Goal: Information Seeking & Learning: Learn about a topic

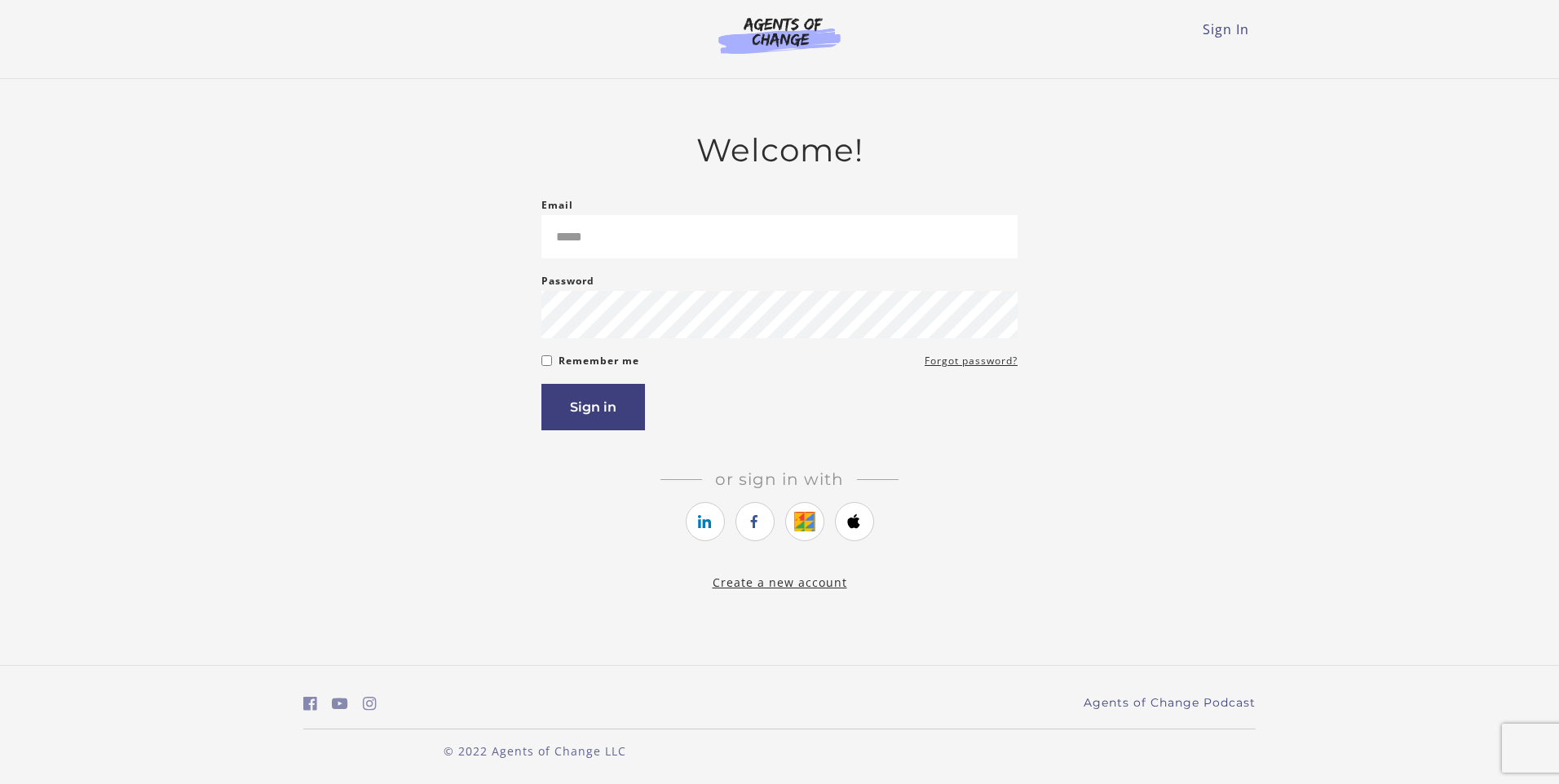
drag, startPoint x: 886, startPoint y: 208, endPoint x: 627, endPoint y: 369, distance: 305.0
click at [627, 369] on form "Email Please enter a valid email address Password Password must be at least 8 c…" at bounding box center [780, 313] width 476 height 235
click at [599, 245] on input "Email" at bounding box center [780, 237] width 476 height 43
click at [599, 245] on input "**********" at bounding box center [780, 237] width 476 height 43
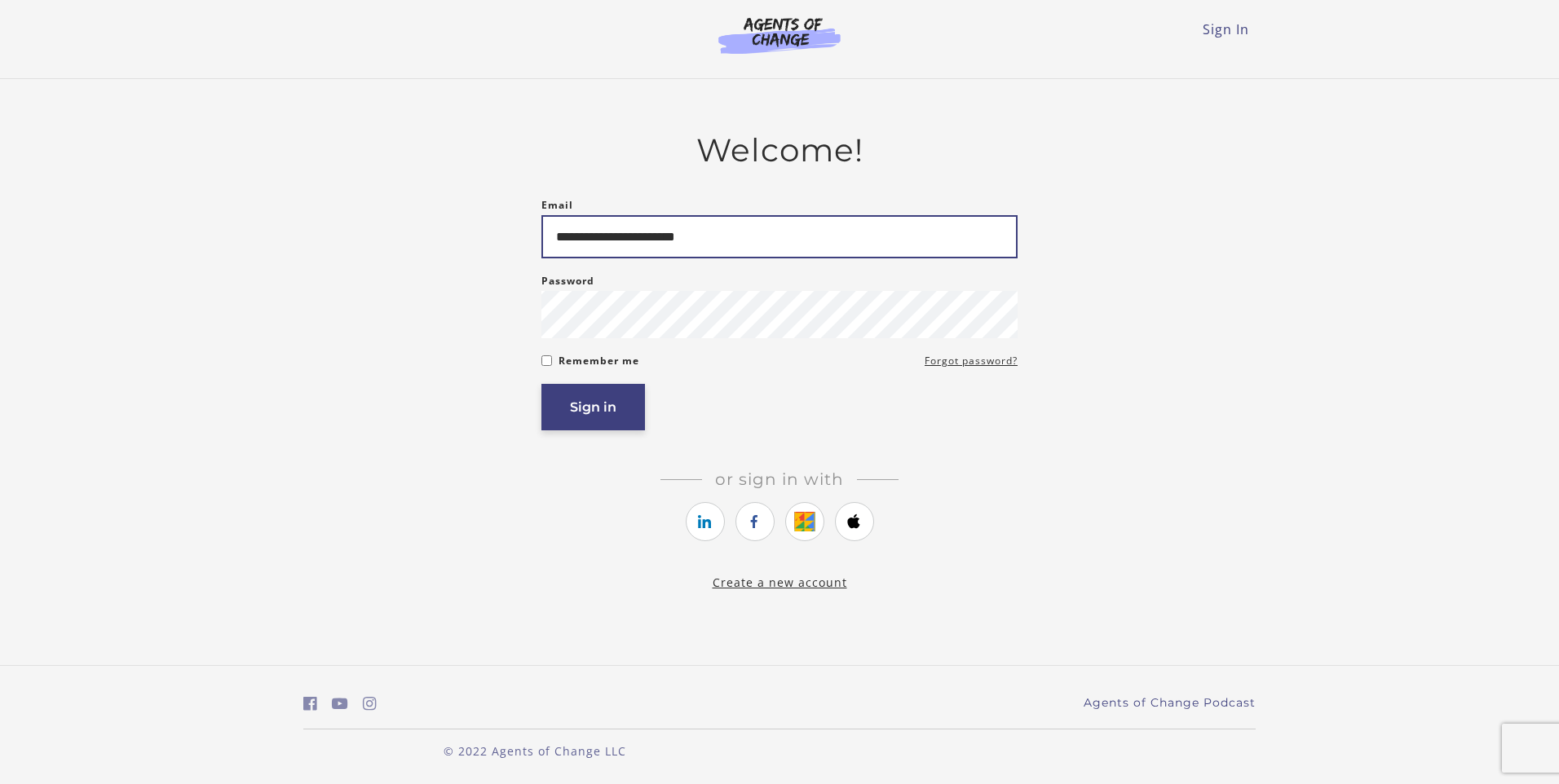
type input "**********"
click at [596, 414] on button "Sign in" at bounding box center [593, 406] width 104 height 46
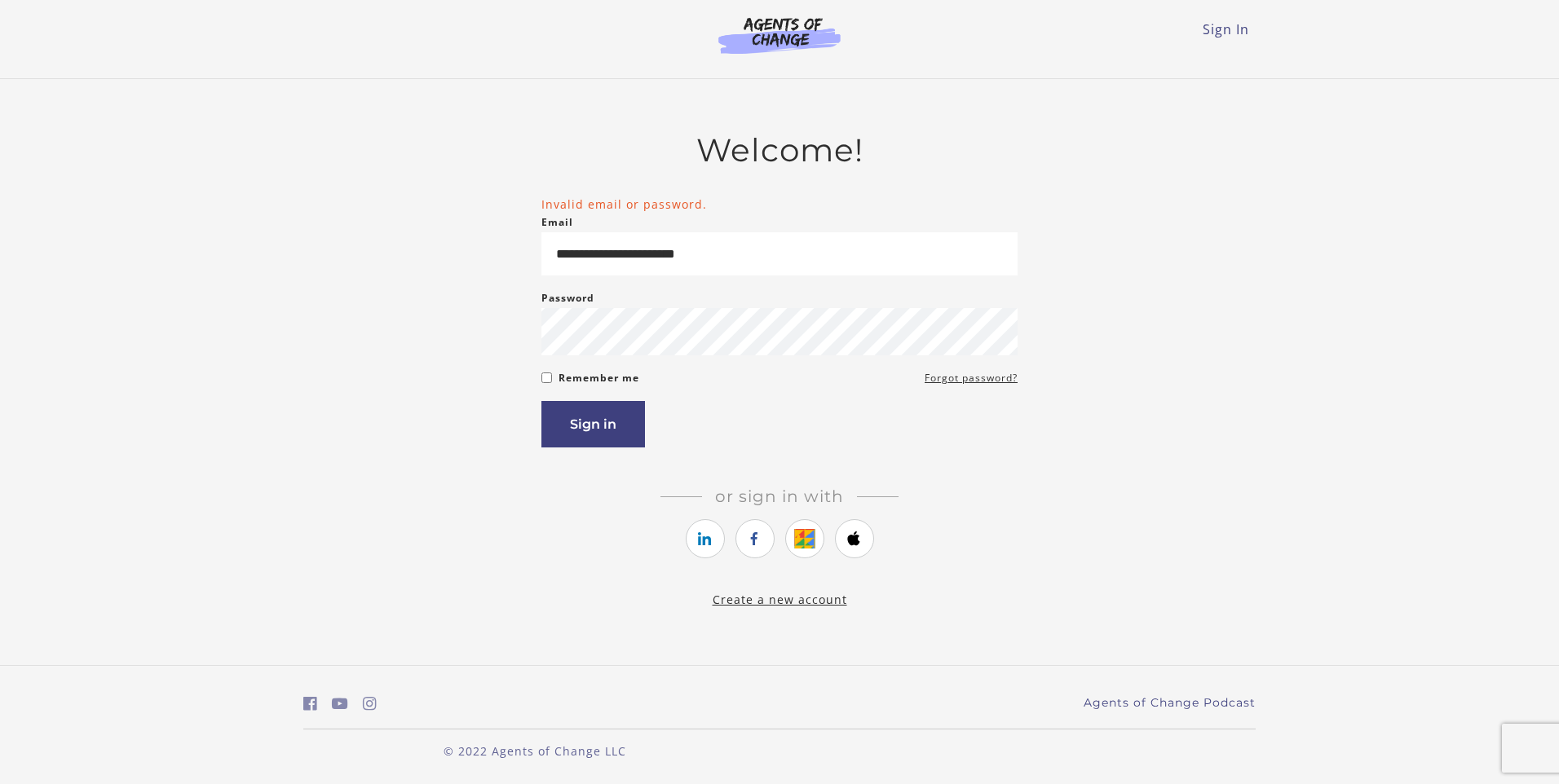
click at [548, 376] on div "Remember me Forgot password?" at bounding box center [780, 378] width 476 height 20
click at [638, 257] on input "**********" at bounding box center [780, 254] width 476 height 43
click at [600, 258] on input "**********" at bounding box center [780, 254] width 476 height 43
type input "**********"
click at [539, 386] on div "**********" at bounding box center [780, 370] width 953 height 478
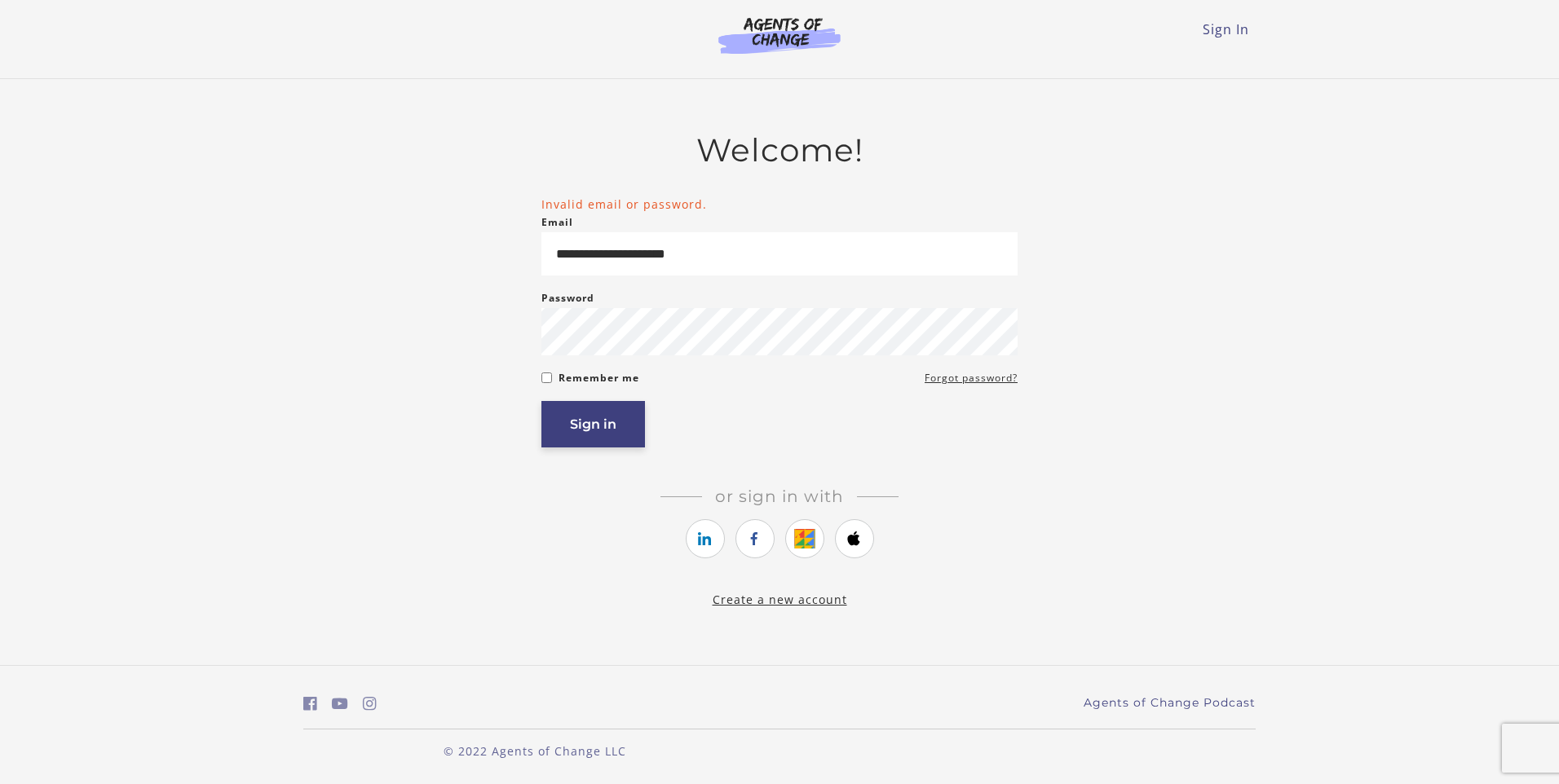
click at [607, 424] on button "Sign in" at bounding box center [593, 424] width 104 height 46
click at [612, 255] on input "**********" at bounding box center [780, 254] width 476 height 43
type input "**********"
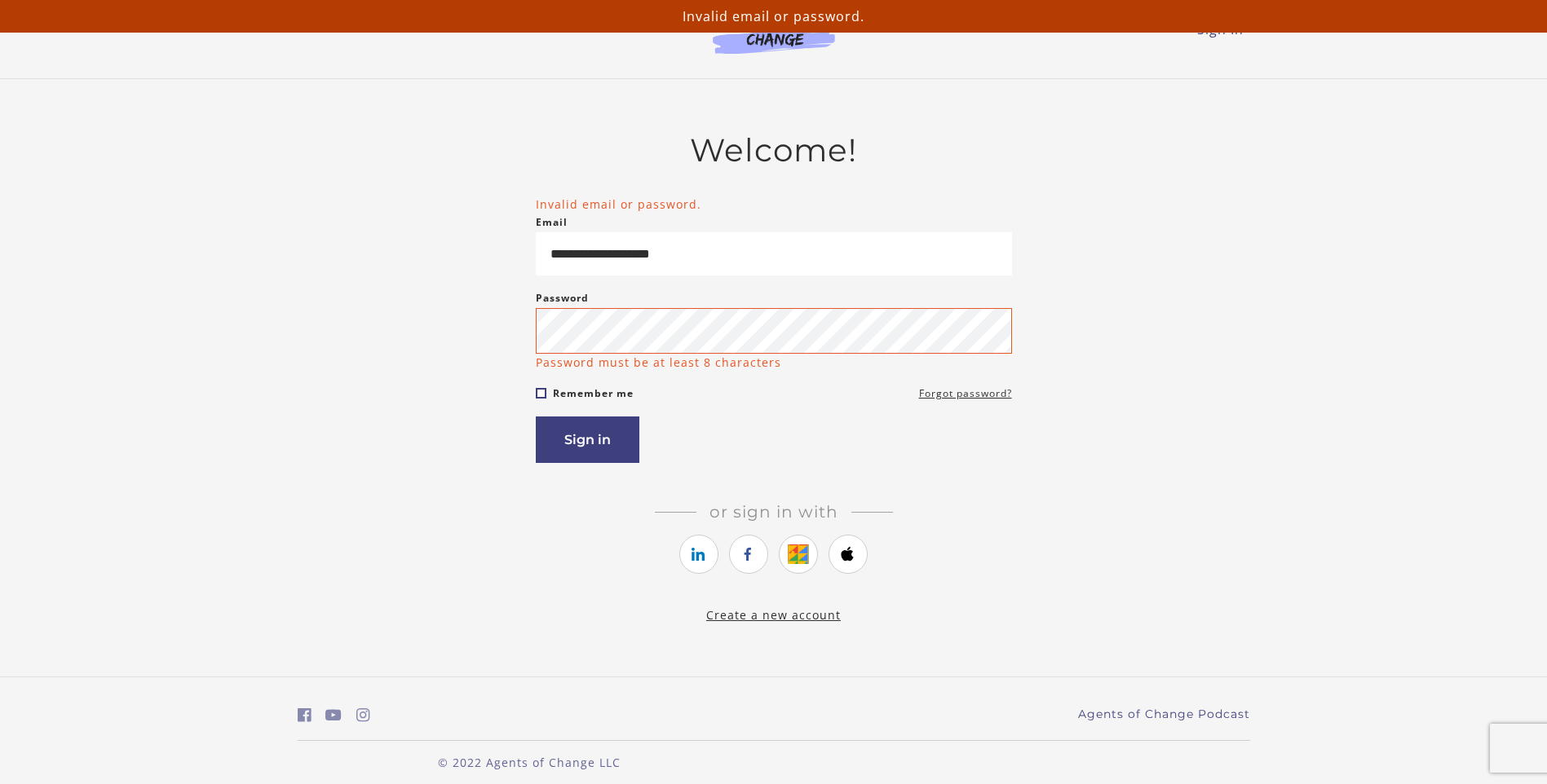
click at [546, 384] on form "**********" at bounding box center [774, 329] width 476 height 267
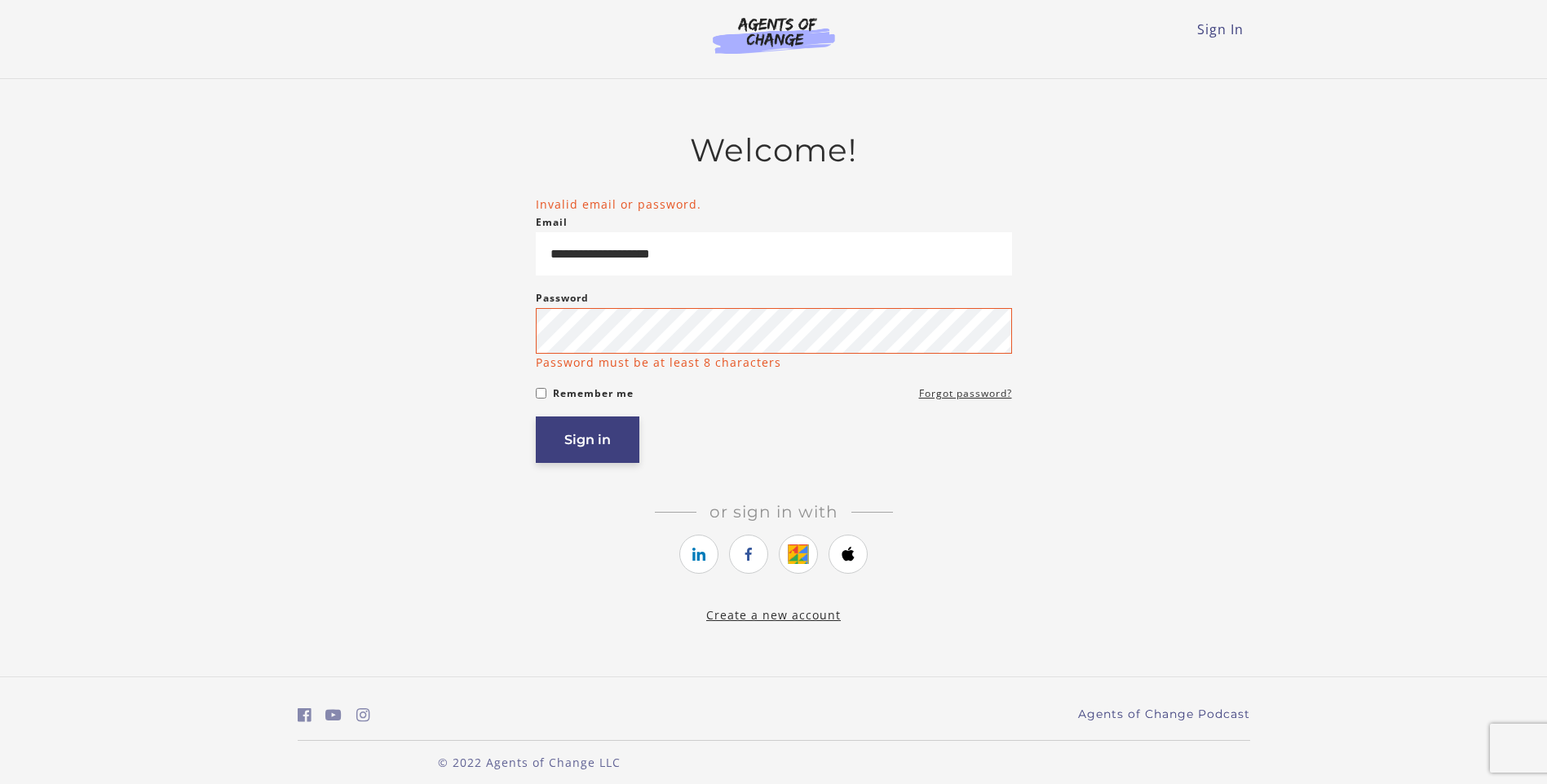
click at [586, 437] on button "Sign in" at bounding box center [587, 439] width 104 height 46
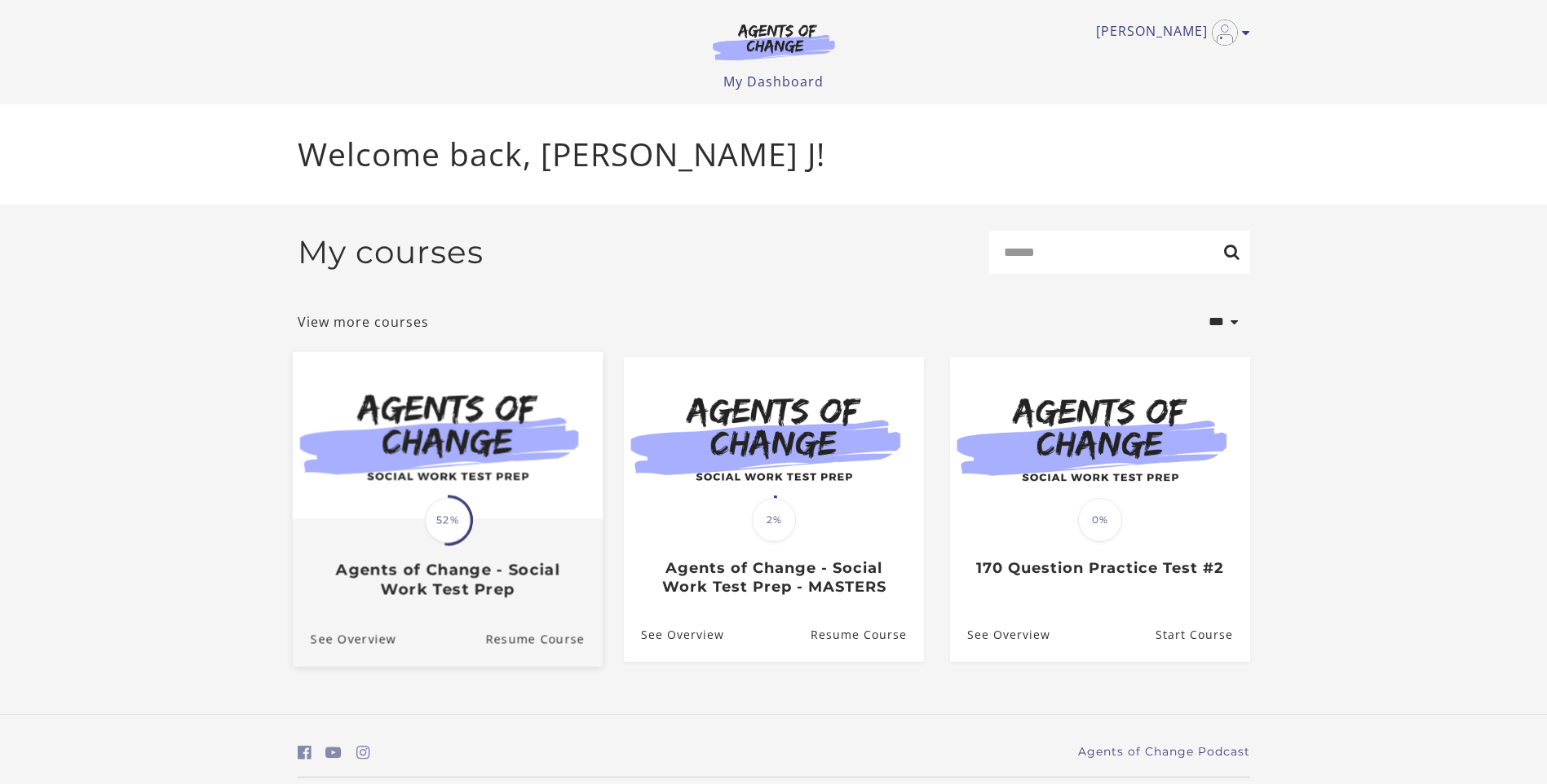
click at [523, 571] on h3 "Agents of Change - Social Work Test Prep" at bounding box center [446, 579] width 274 height 37
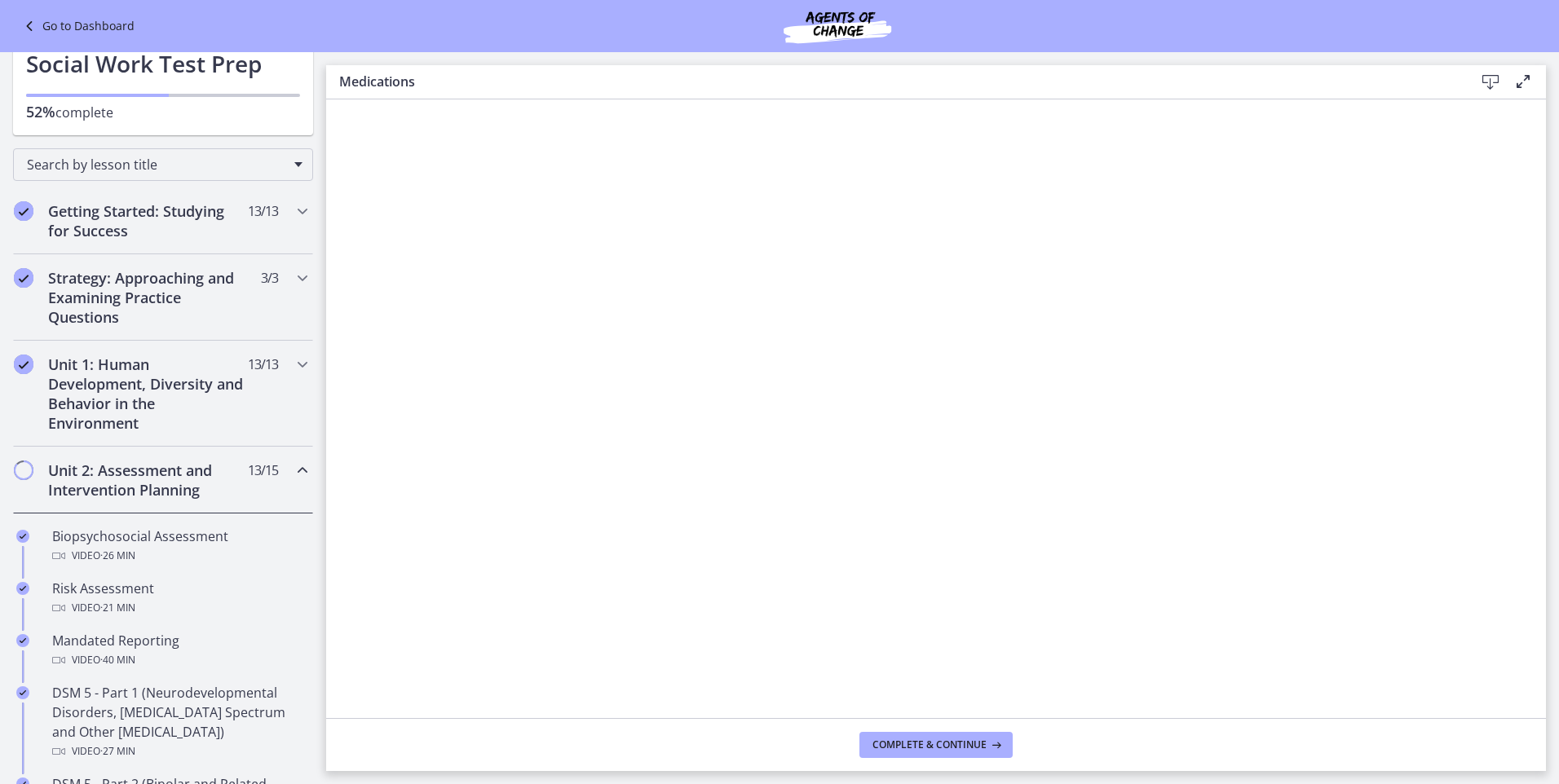
scroll to position [37, 0]
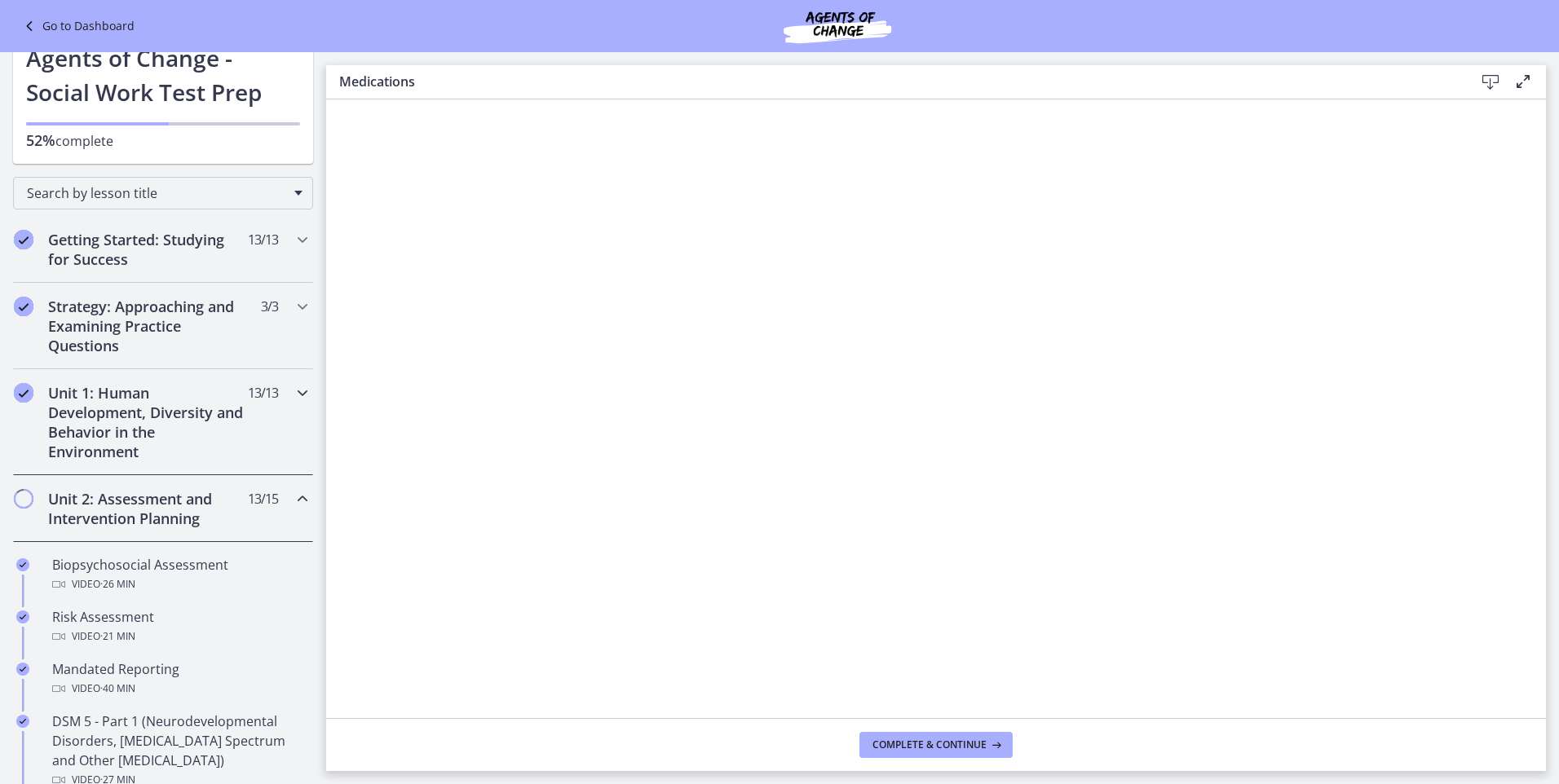
click at [293, 392] on icon "Chapters" at bounding box center [303, 392] width 20 height 20
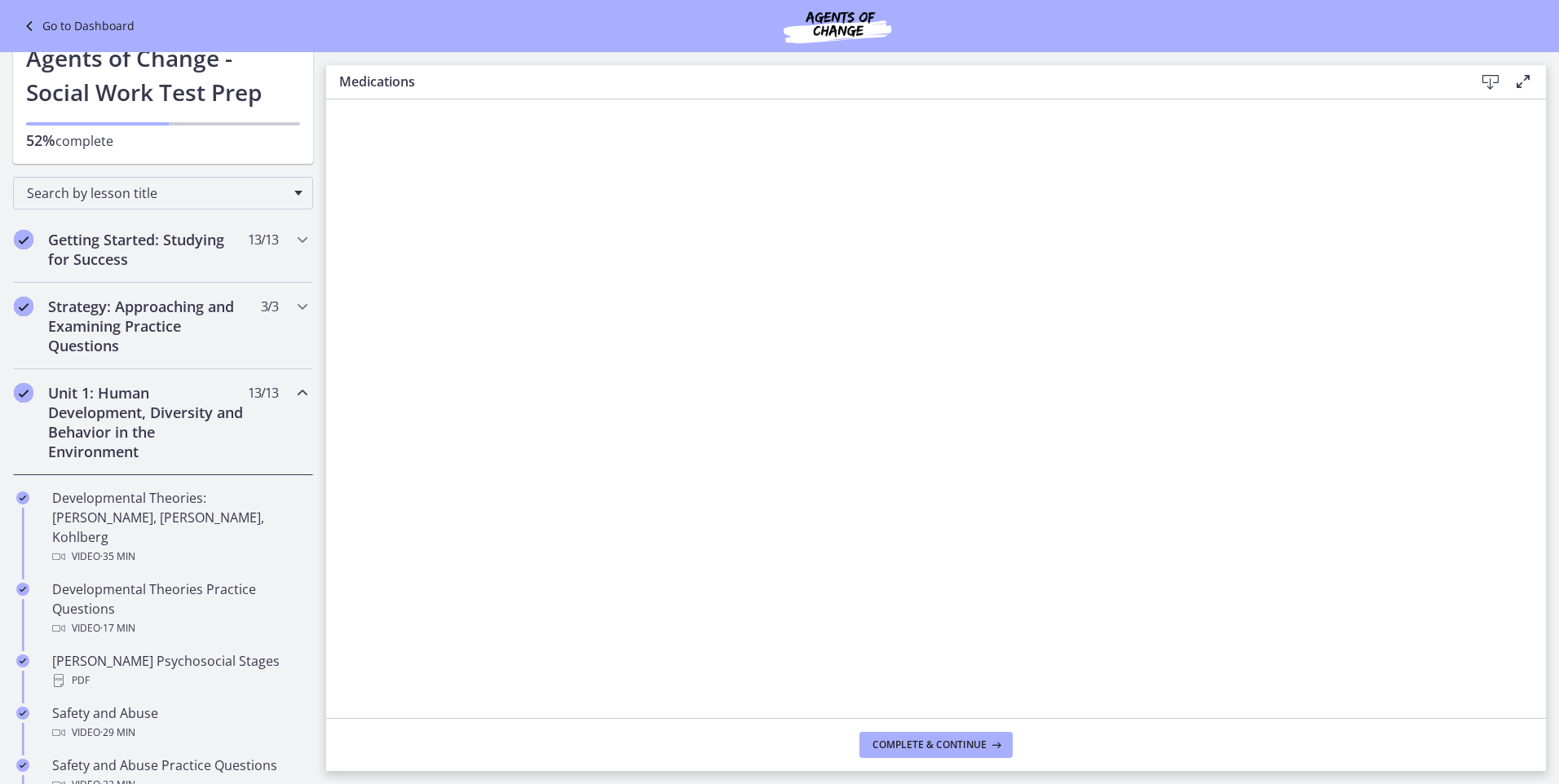
click at [103, 421] on h2 "Unit 1: Human Development, Diversity and Behavior in the Environment" at bounding box center [147, 422] width 199 height 78
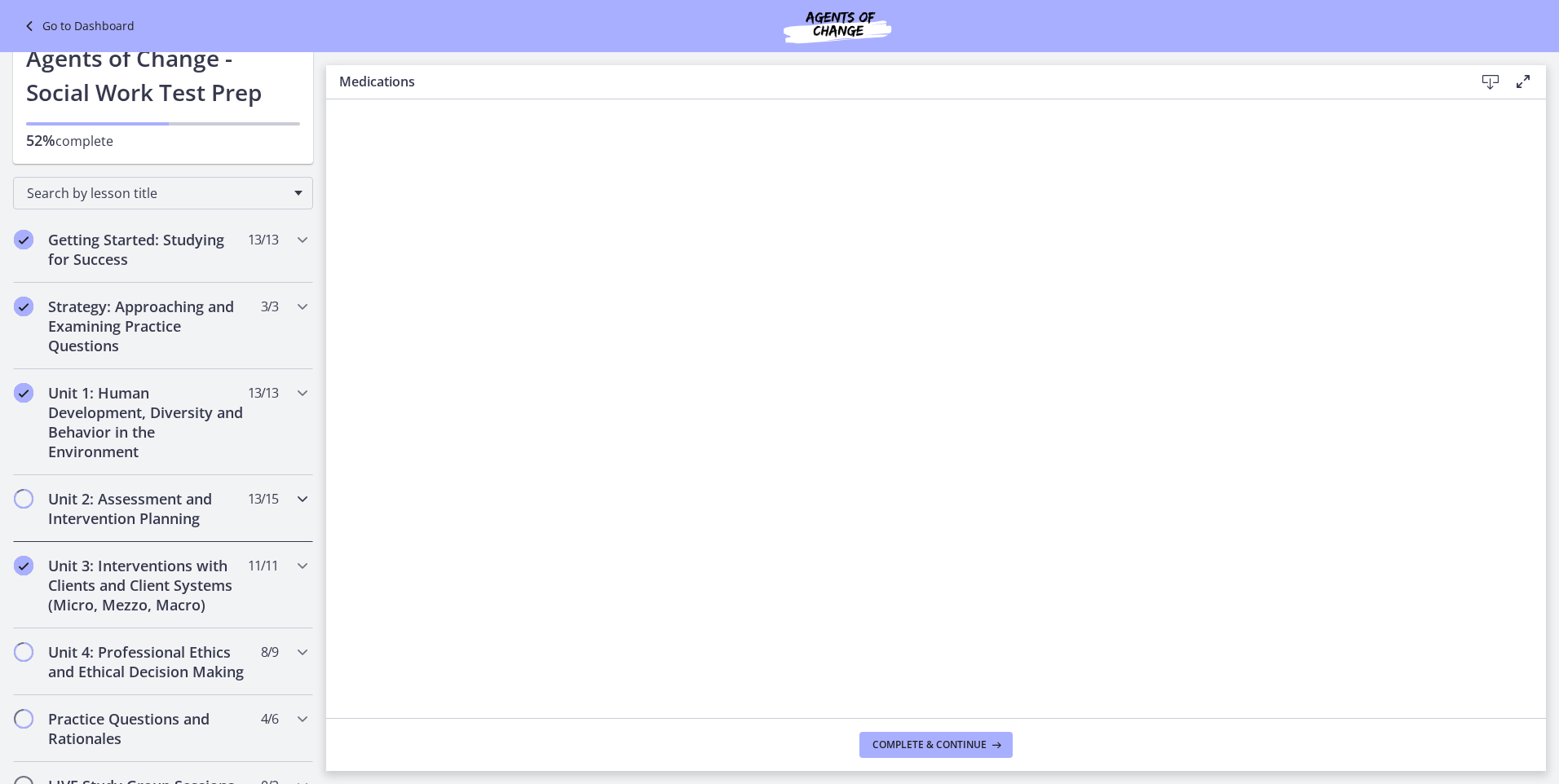
click at [108, 506] on h2 "Unit 2: Assessment and Intervention Planning" at bounding box center [147, 509] width 199 height 39
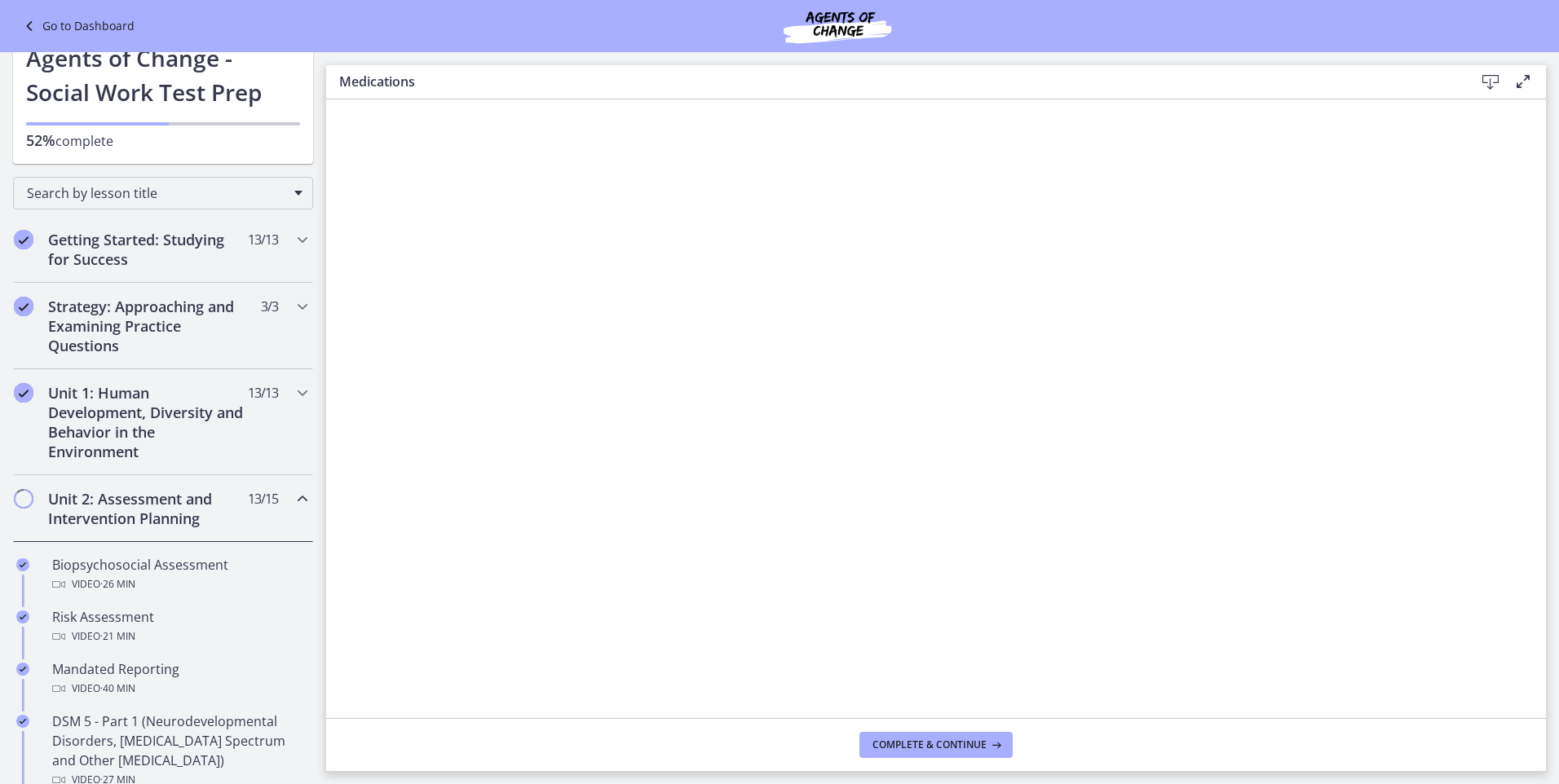
click at [122, 500] on h2 "Unit 2: Assessment and Intervention Planning" at bounding box center [147, 509] width 199 height 39
drag, startPoint x: 122, startPoint y: 500, endPoint x: 150, endPoint y: 505, distance: 28.4
click at [150, 505] on h2 "Unit 2: Assessment and Intervention Planning" at bounding box center [147, 509] width 199 height 39
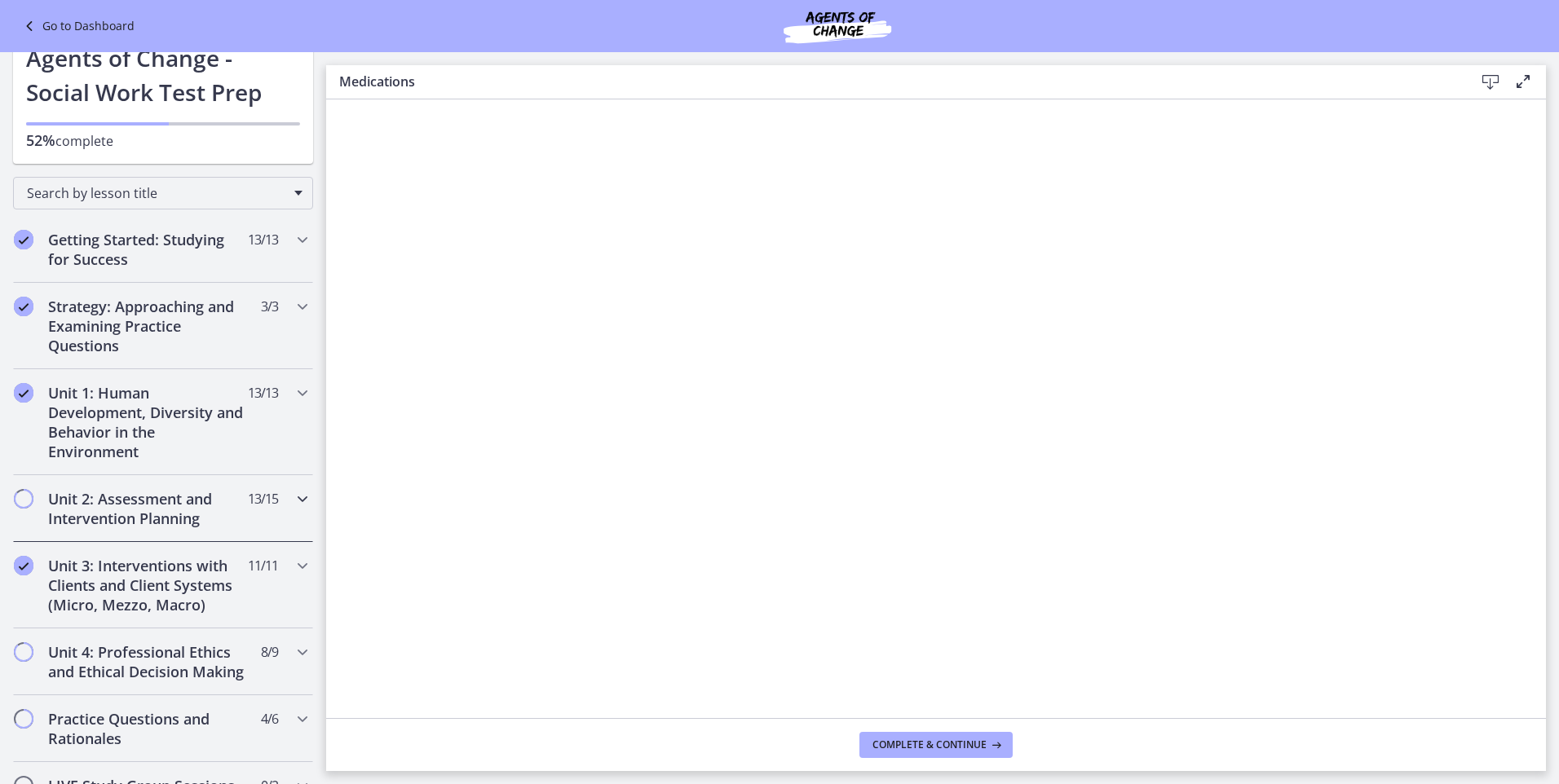
click at [56, 501] on h2 "Unit 2: Assessment and Intervention Planning" at bounding box center [147, 509] width 199 height 39
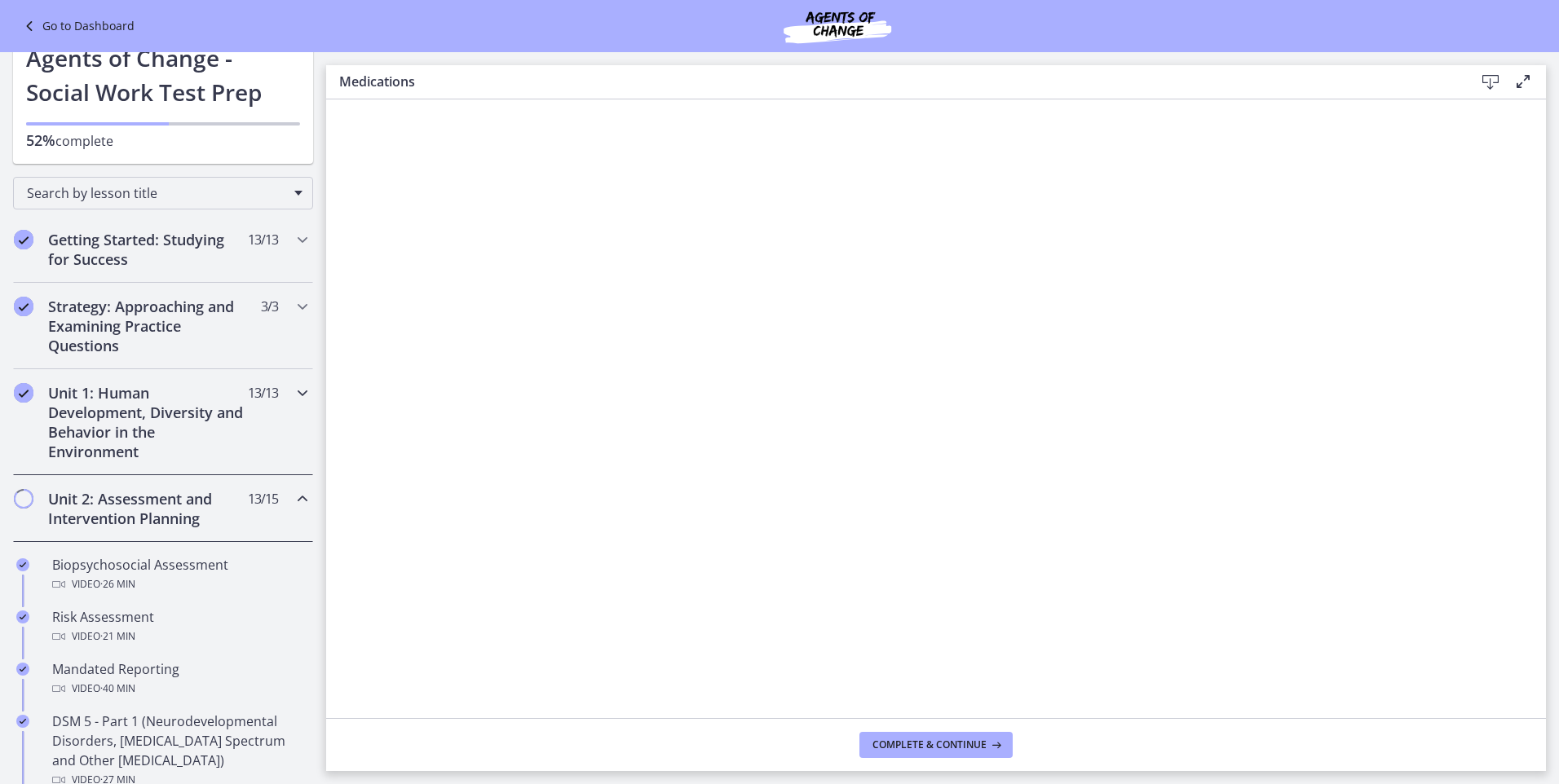
click at [93, 410] on h2 "Unit 1: Human Development, Diversity and Behavior in the Environment" at bounding box center [147, 422] width 199 height 78
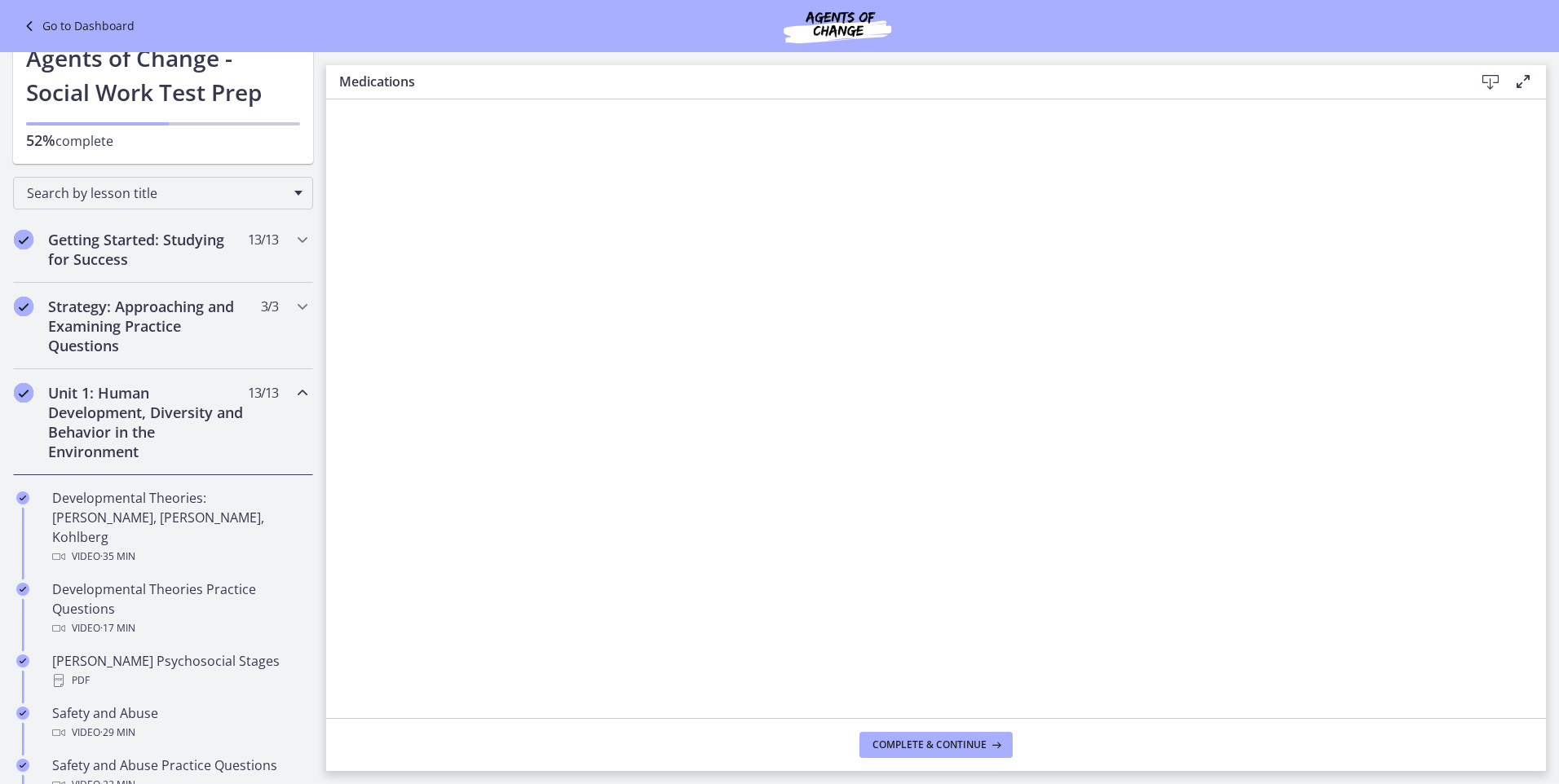
click at [26, 392] on icon "Completed" at bounding box center [24, 392] width 20 height 20
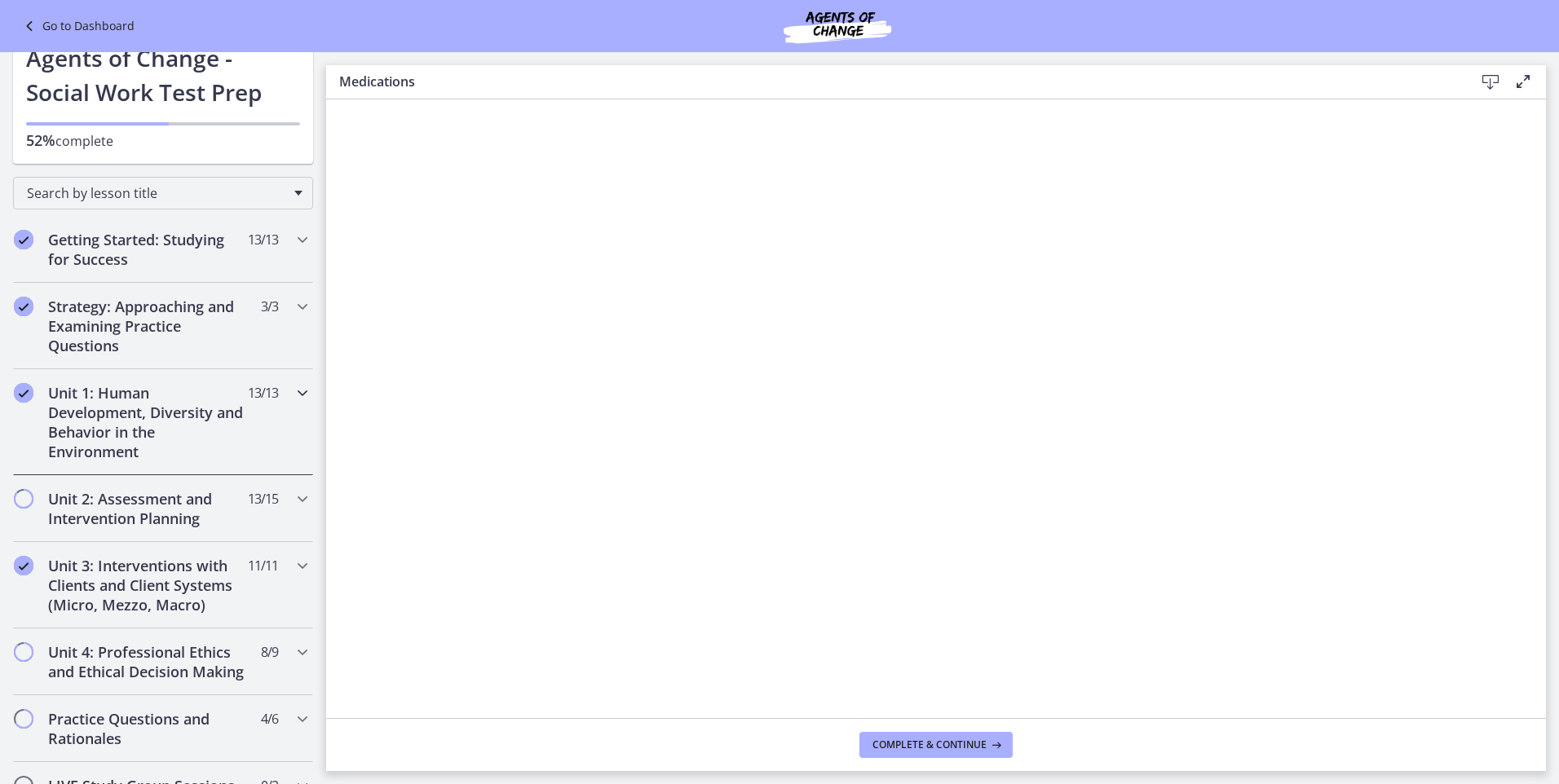
click at [293, 390] on icon "Chapters" at bounding box center [303, 392] width 20 height 20
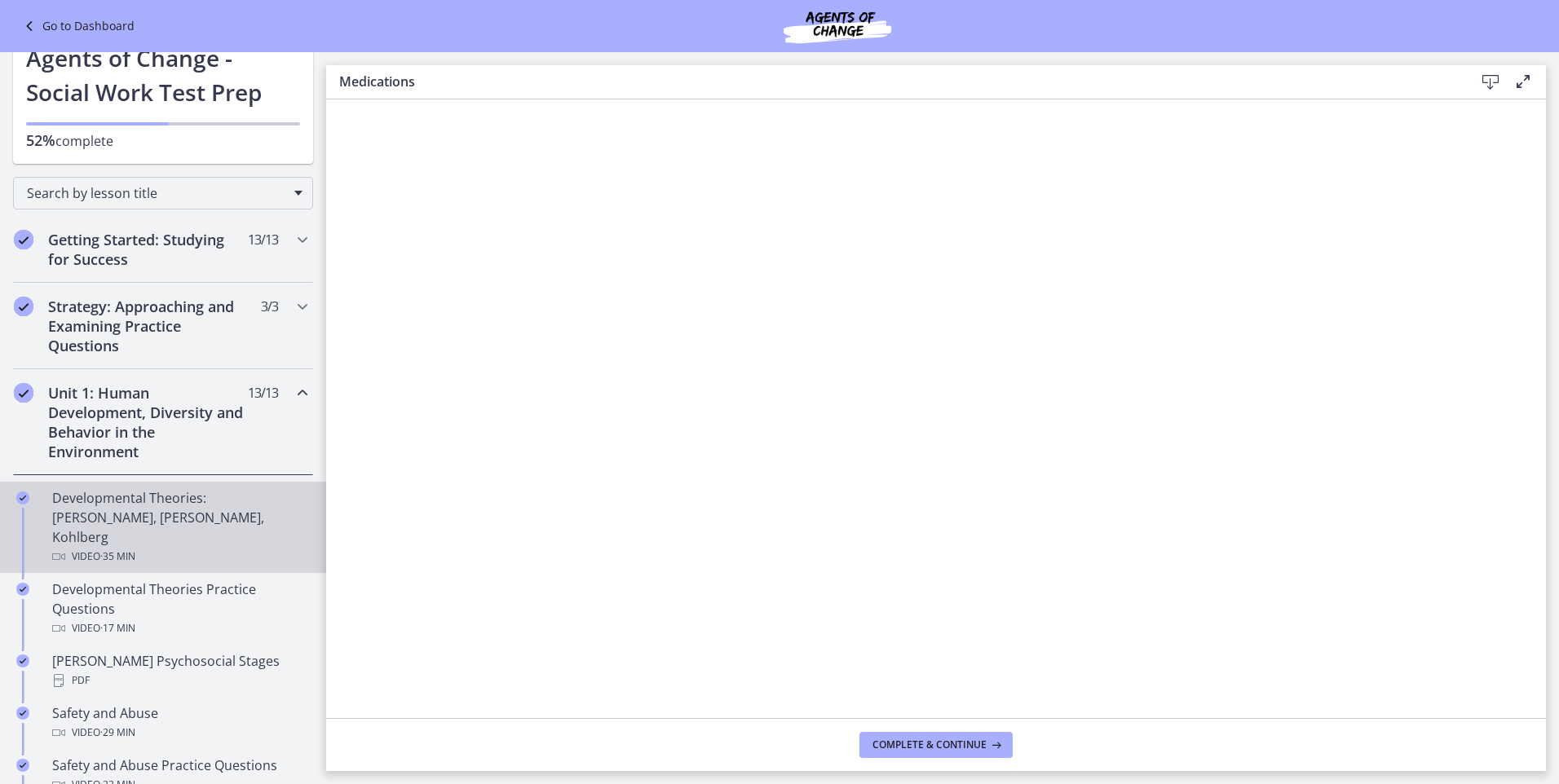
click at [124, 514] on div "Developmental Theories: [PERSON_NAME], [PERSON_NAME], Kohlberg Video · 35 min" at bounding box center [179, 528] width 255 height 78
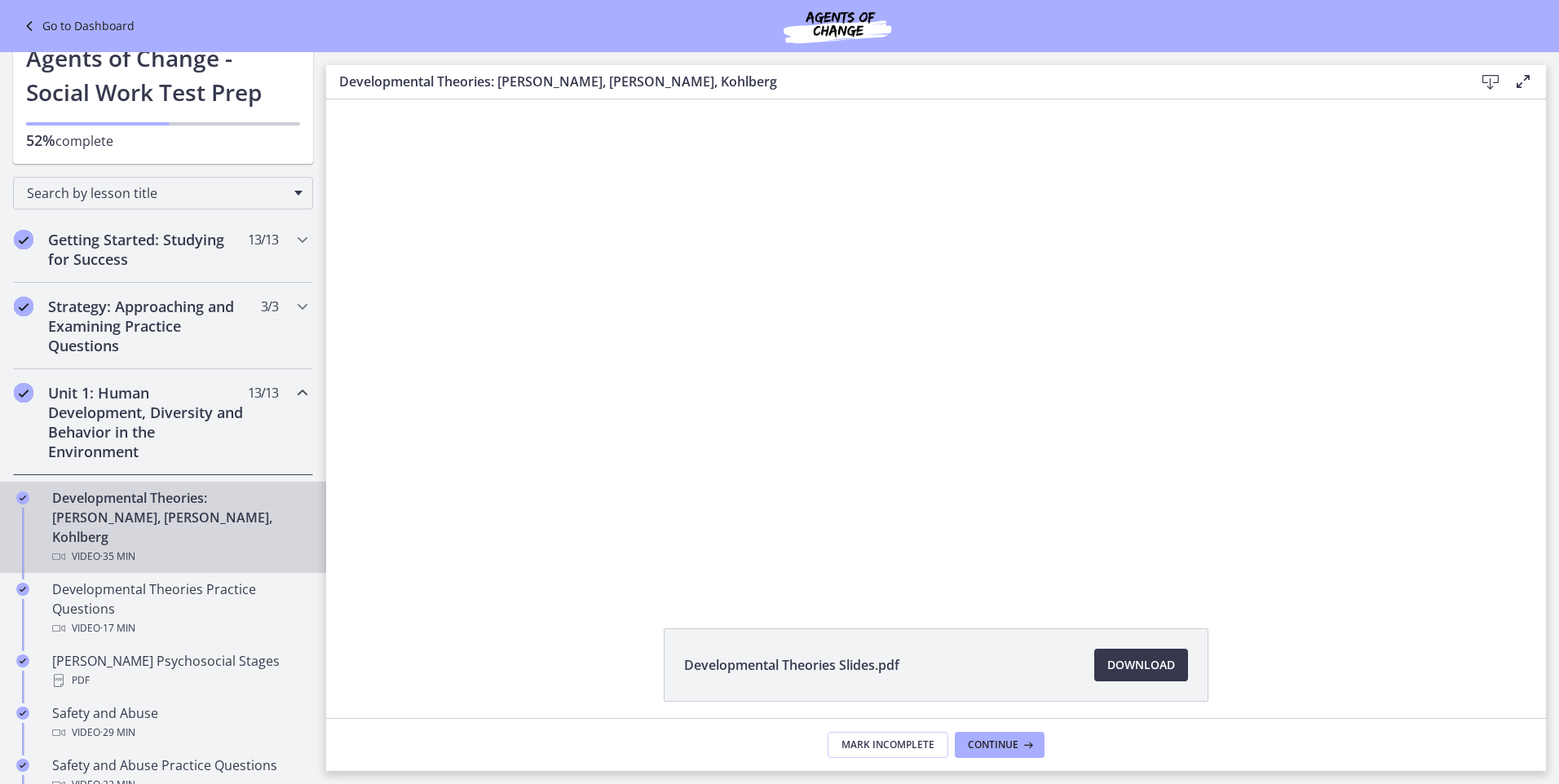
scroll to position [37, 0]
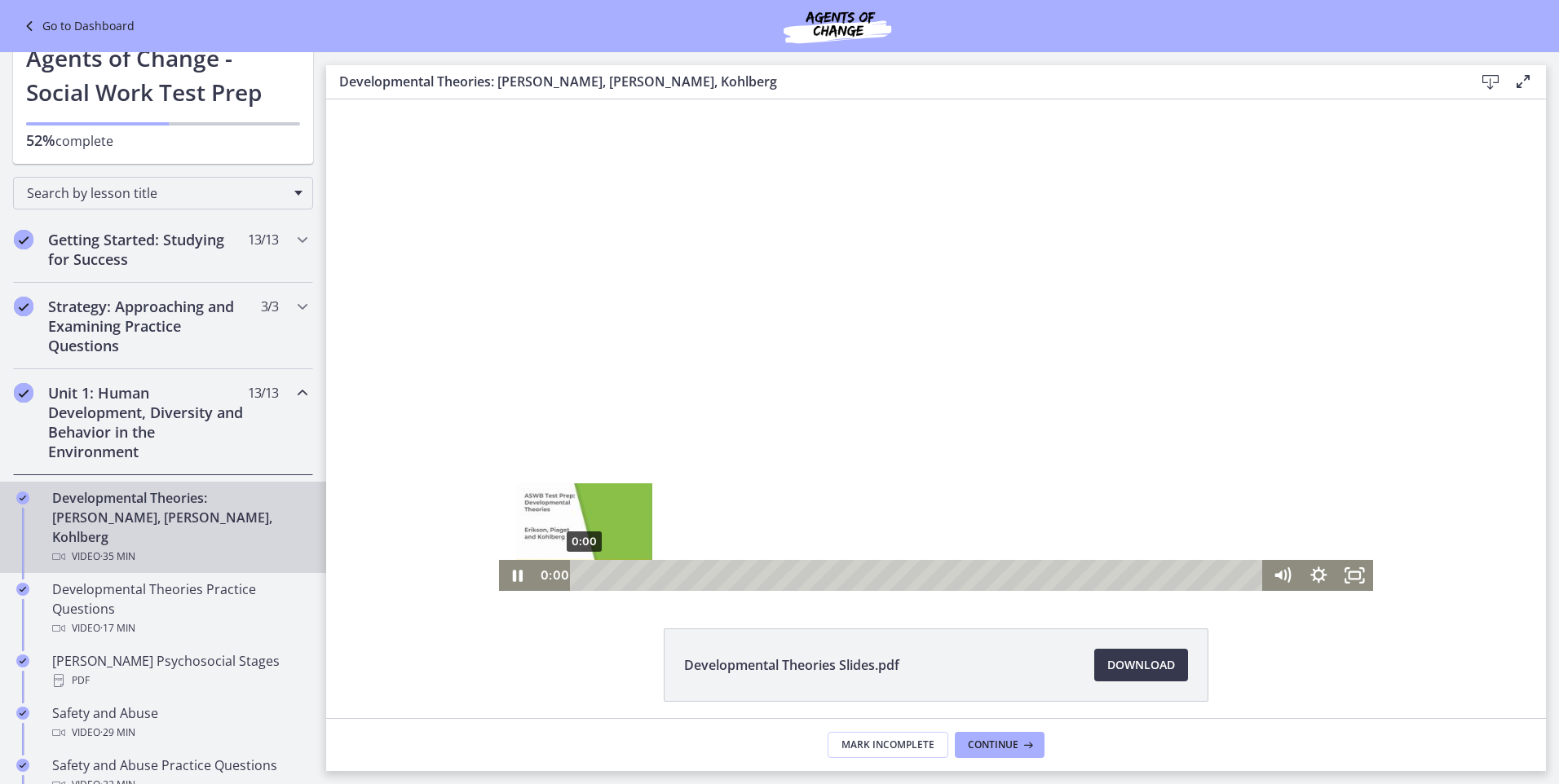
drag, startPoint x: 587, startPoint y: 575, endPoint x: 573, endPoint y: 575, distance: 14.0
click at [579, 575] on div "Playbar" at bounding box center [584, 576] width 11 height 11
click at [512, 577] on icon "Pause" at bounding box center [518, 576] width 12 height 14
click at [514, 573] on icon "Play Video" at bounding box center [518, 576] width 36 height 31
click at [513, 576] on icon "Pause" at bounding box center [518, 576] width 10 height 12
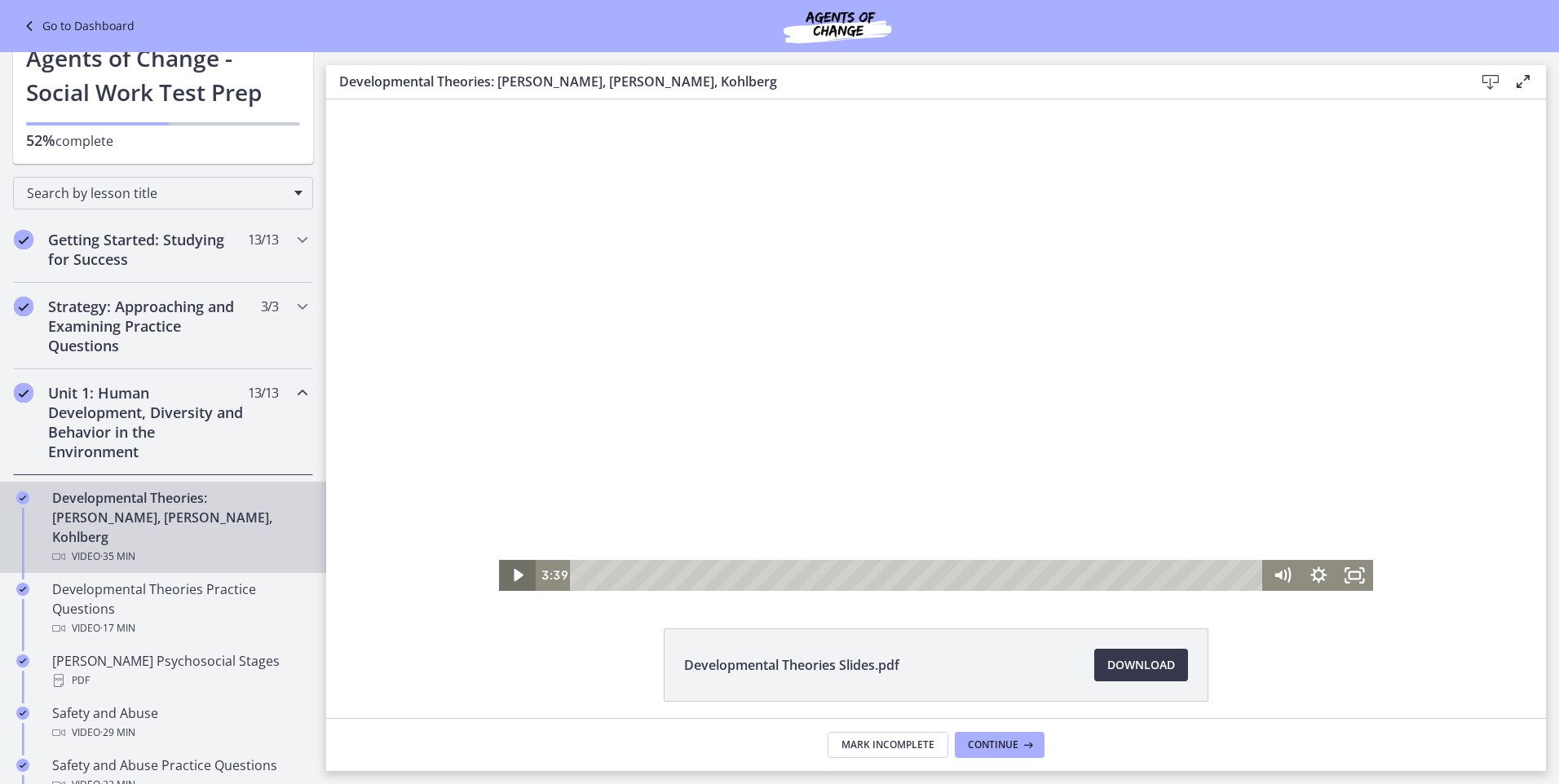
scroll to position [0, 0]
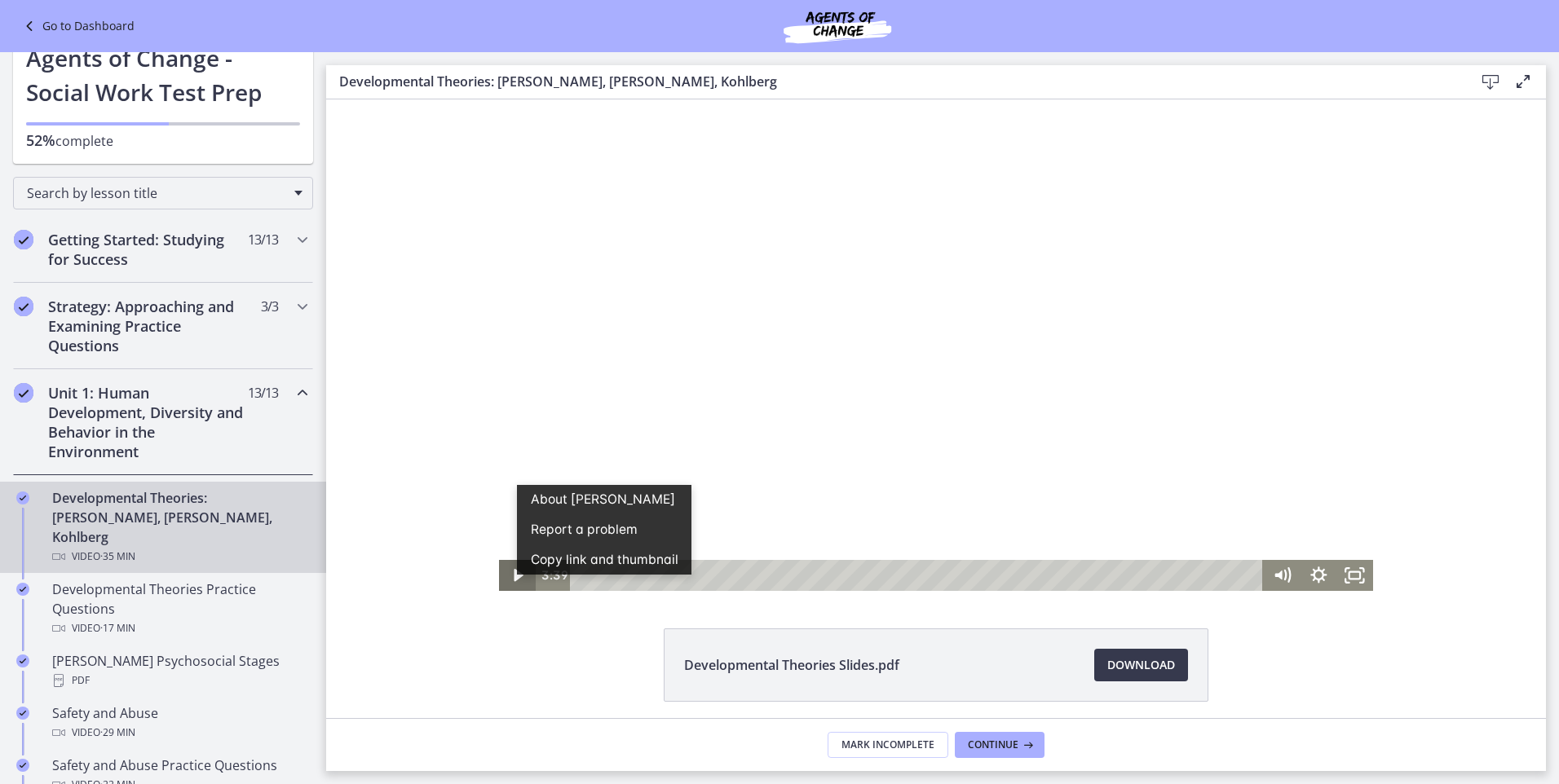
click at [514, 576] on icon "Play Video" at bounding box center [519, 575] width 10 height 13
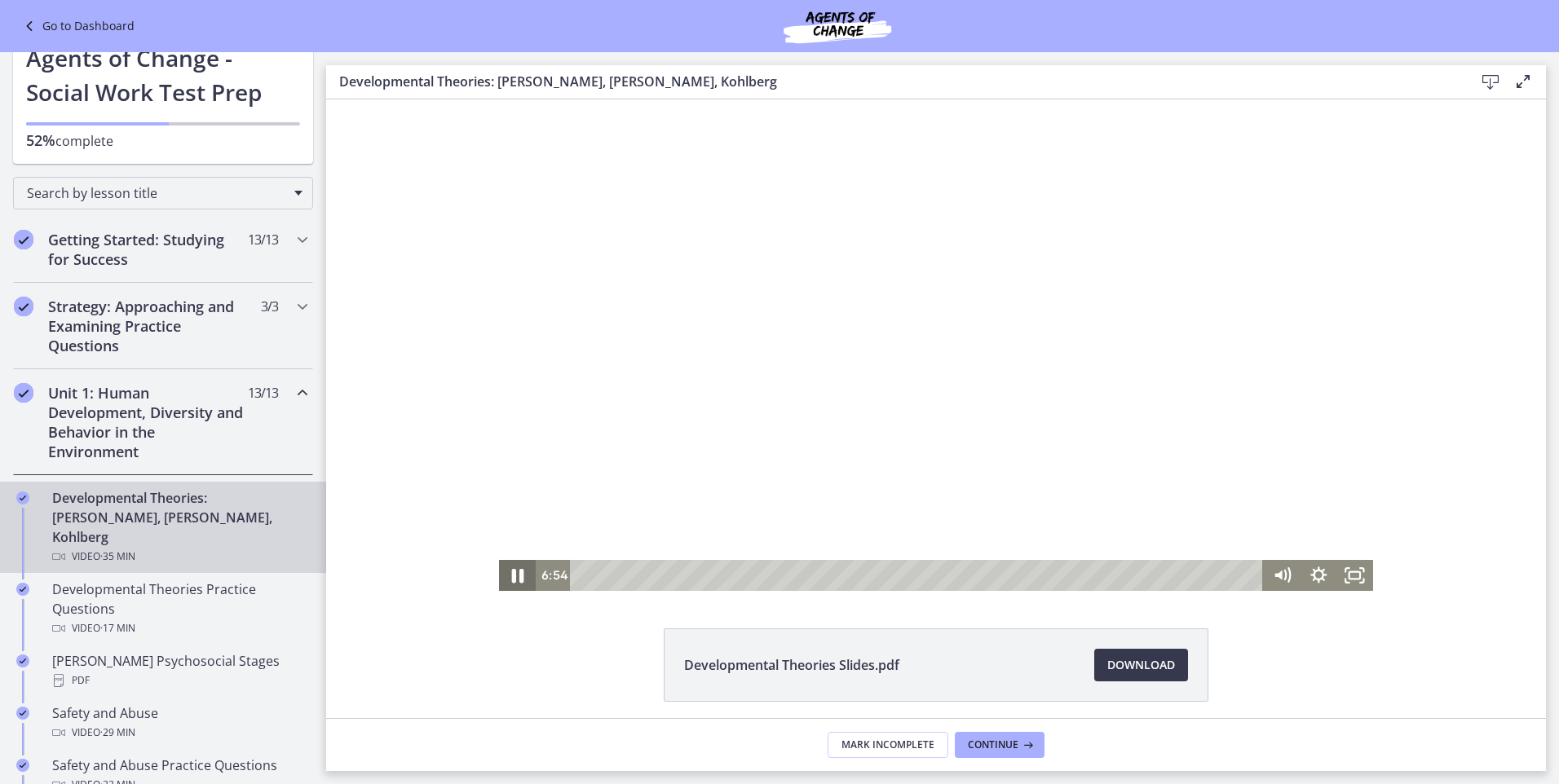
click at [516, 575] on icon "Pause" at bounding box center [518, 576] width 12 height 14
click at [508, 575] on icon "Play Video" at bounding box center [518, 576] width 36 height 31
drag, startPoint x: 846, startPoint y: 573, endPoint x: 836, endPoint y: 573, distance: 10.0
click at [837, 573] on div "Playbar" at bounding box center [842, 576] width 11 height 11
click at [831, 574] on div "Playbar" at bounding box center [836, 576] width 11 height 11
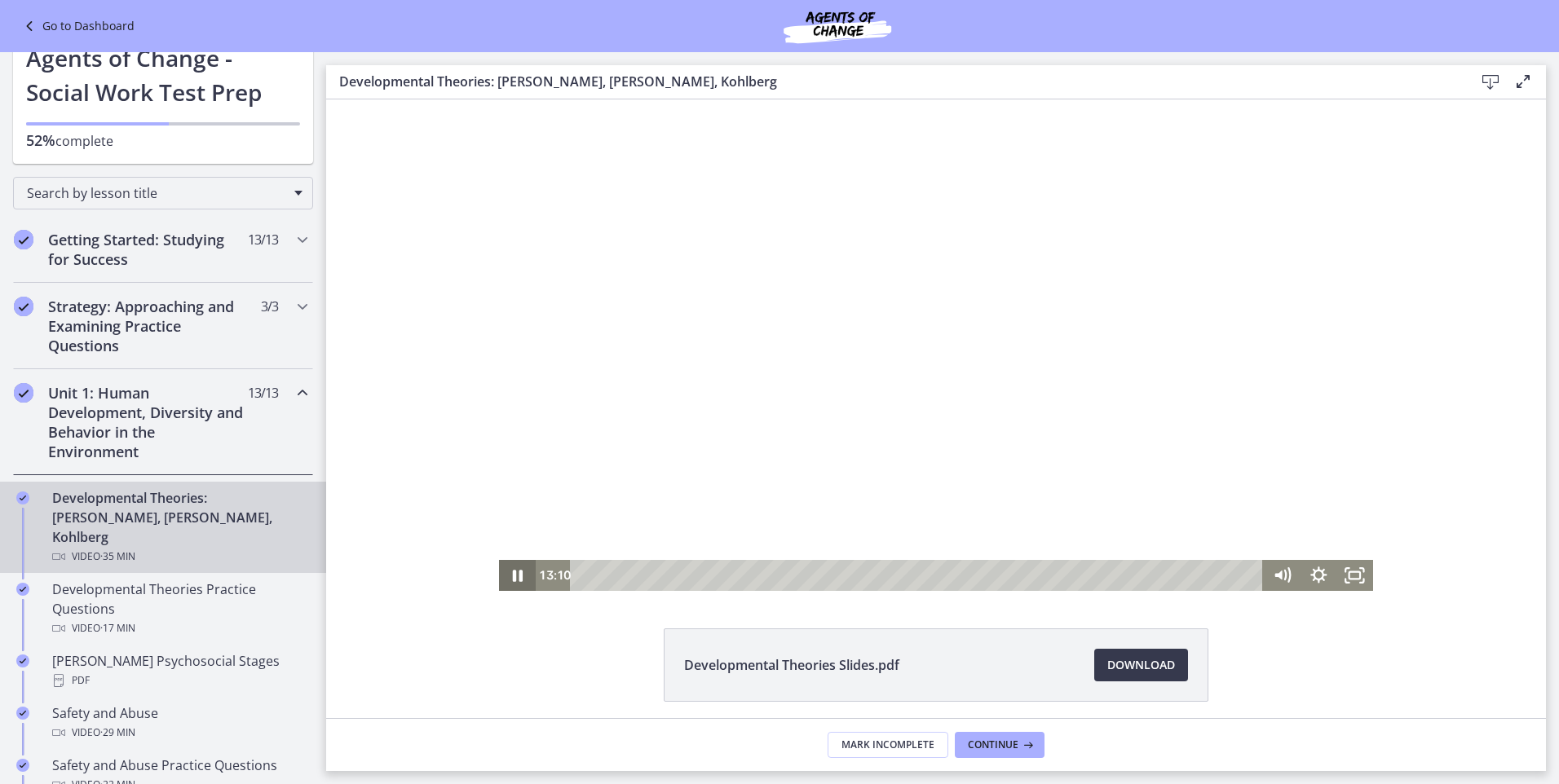
click at [513, 573] on icon "Pause" at bounding box center [518, 576] width 10 height 12
click at [508, 573] on icon "Play Video" at bounding box center [518, 576] width 36 height 31
click at [501, 570] on icon "Pause" at bounding box center [517, 576] width 44 height 37
click at [514, 574] on icon "Play Video" at bounding box center [519, 575] width 10 height 13
click at [513, 574] on icon "Pause" at bounding box center [518, 576] width 10 height 12
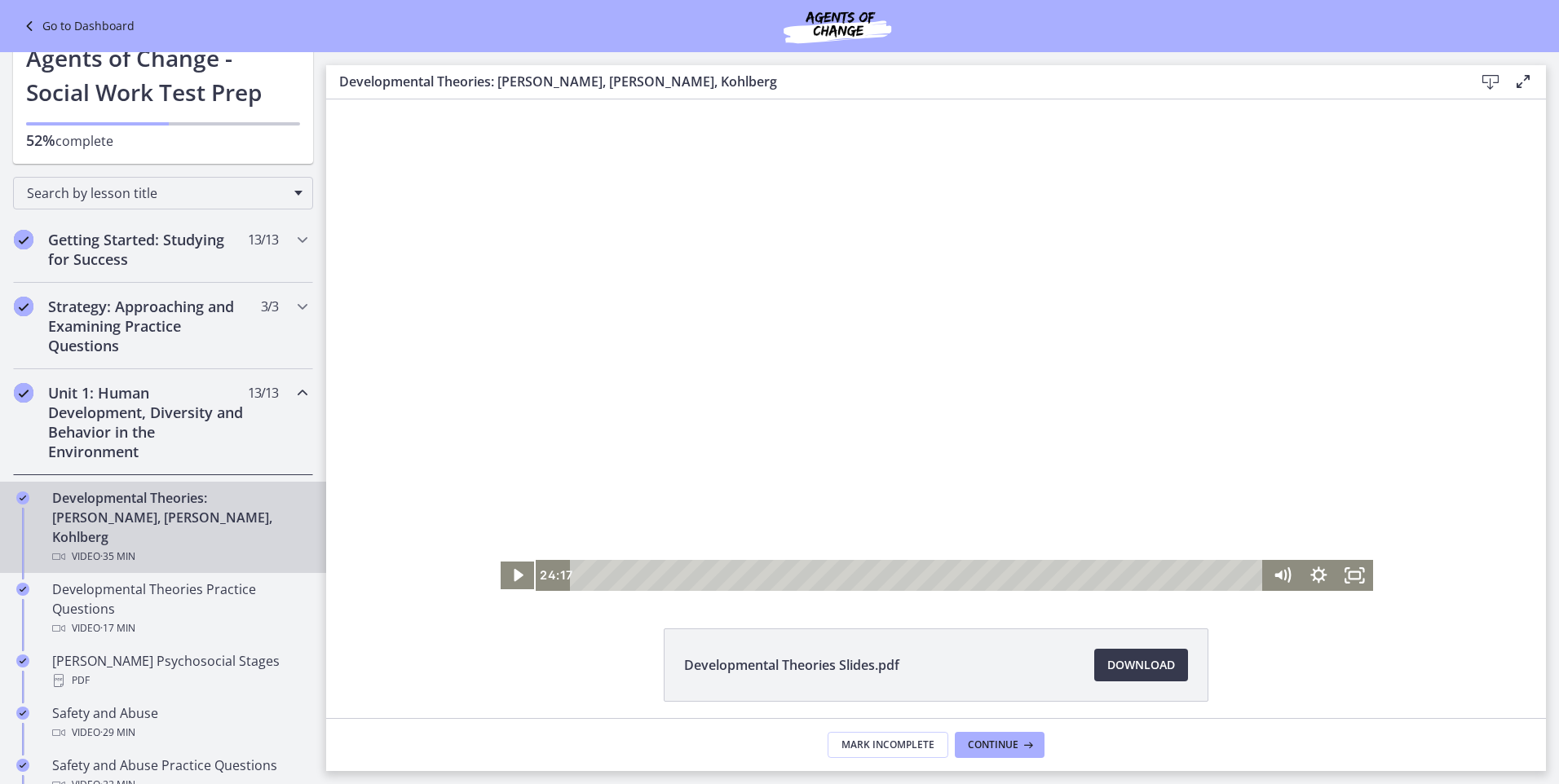
click at [536, 563] on div "24:17 15:20" at bounding box center [900, 576] width 729 height 31
click at [518, 573] on icon "Play Video" at bounding box center [518, 576] width 36 height 31
click at [1068, 572] on div "25:26" at bounding box center [919, 576] width 671 height 31
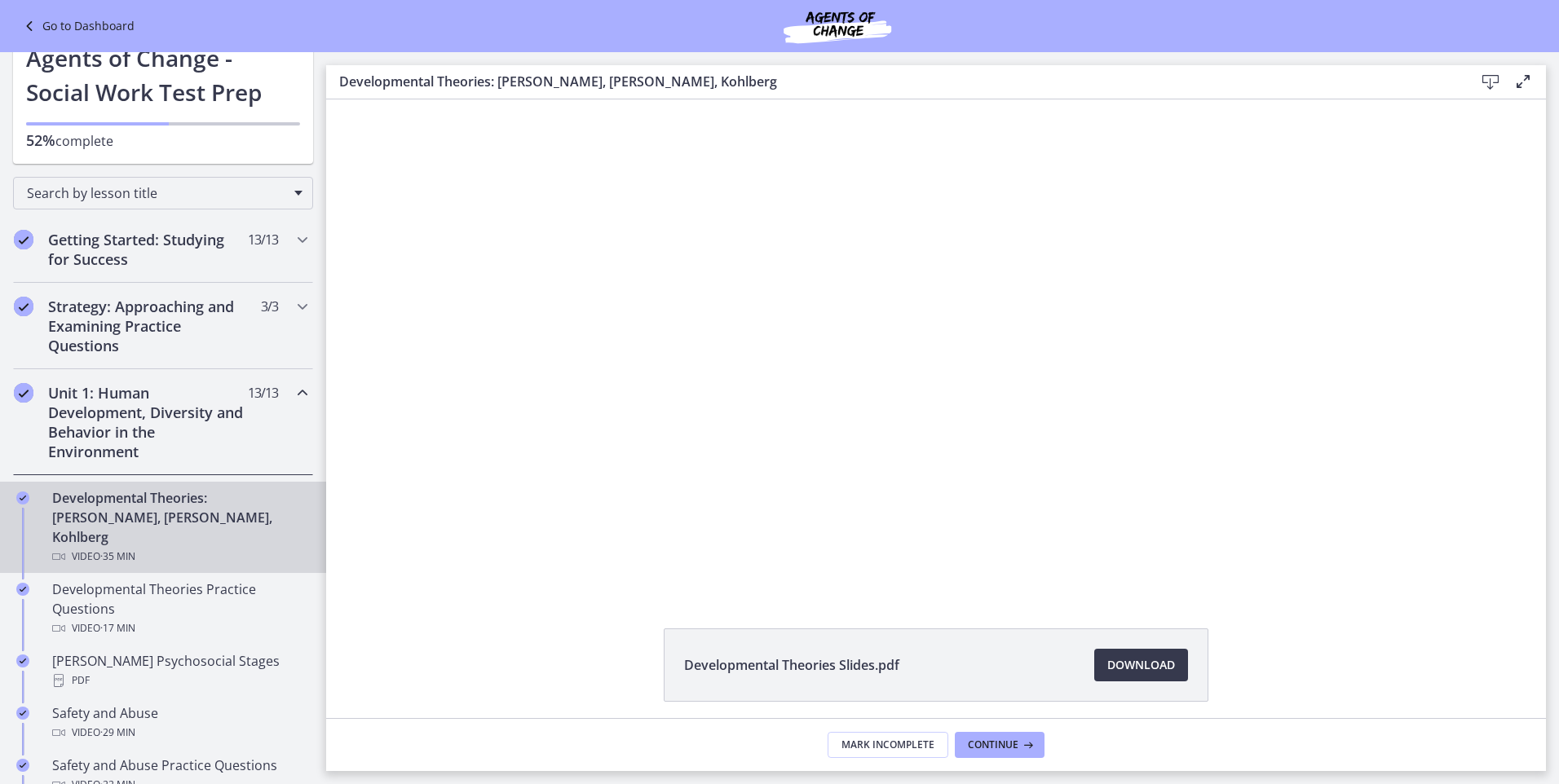
click at [1307, 645] on div "Developmental Theories Slides.pdf Download Opens in a new window" at bounding box center [936, 704] width 1220 height 152
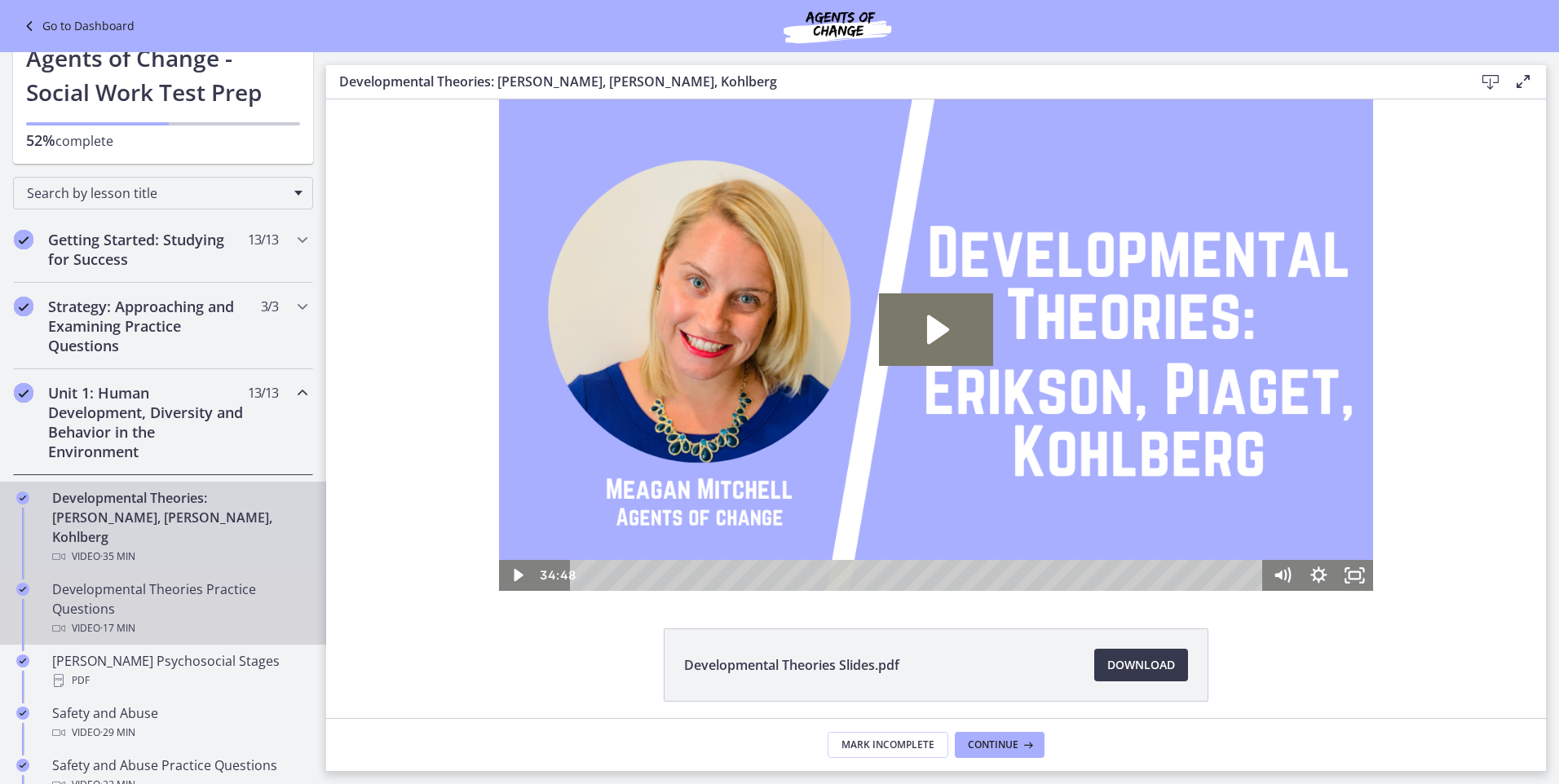
click at [183, 586] on div "Developmental Theories Practice Questions Video · 17 min" at bounding box center [179, 609] width 255 height 59
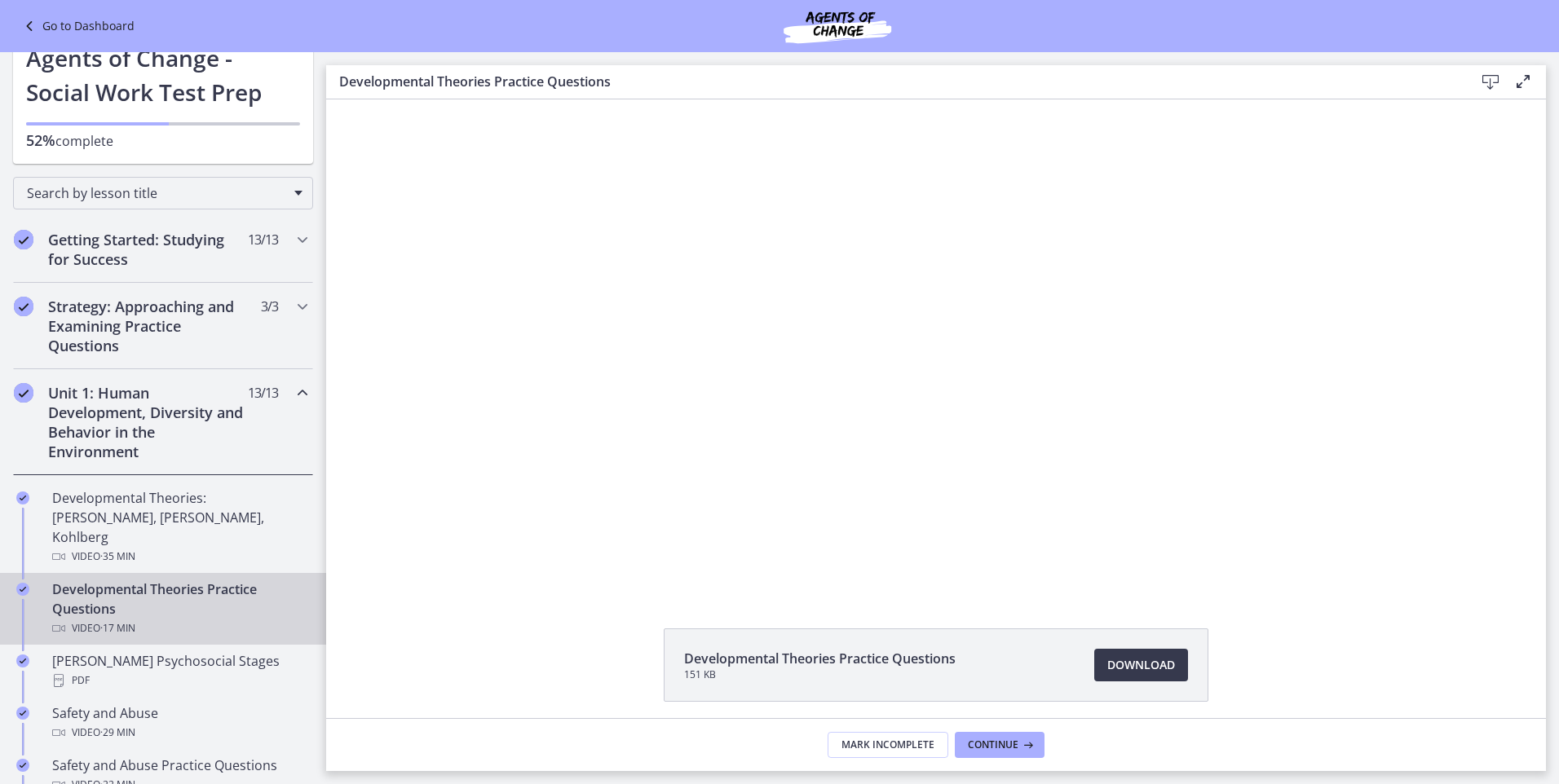
click at [1522, 81] on icon at bounding box center [1524, 81] width 20 height 20
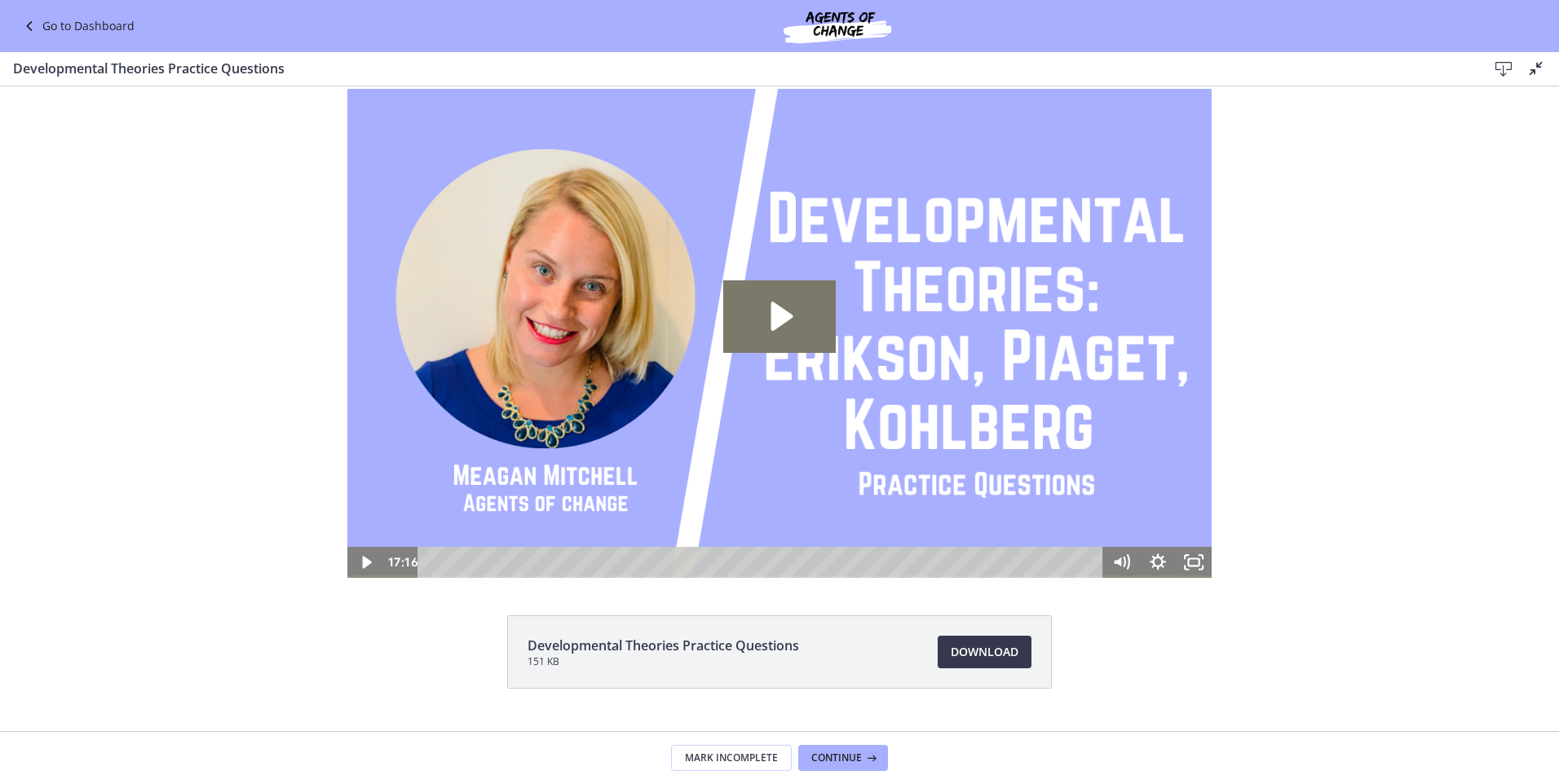
click at [246, 280] on div "Click for sound @keyframes VOLUME_SMALL_WAVE_FLASH { 0% { opacity: 0; } 33% { o…" at bounding box center [780, 332] width 1559 height 491
click at [1537, 69] on icon at bounding box center [1536, 69] width 20 height 20
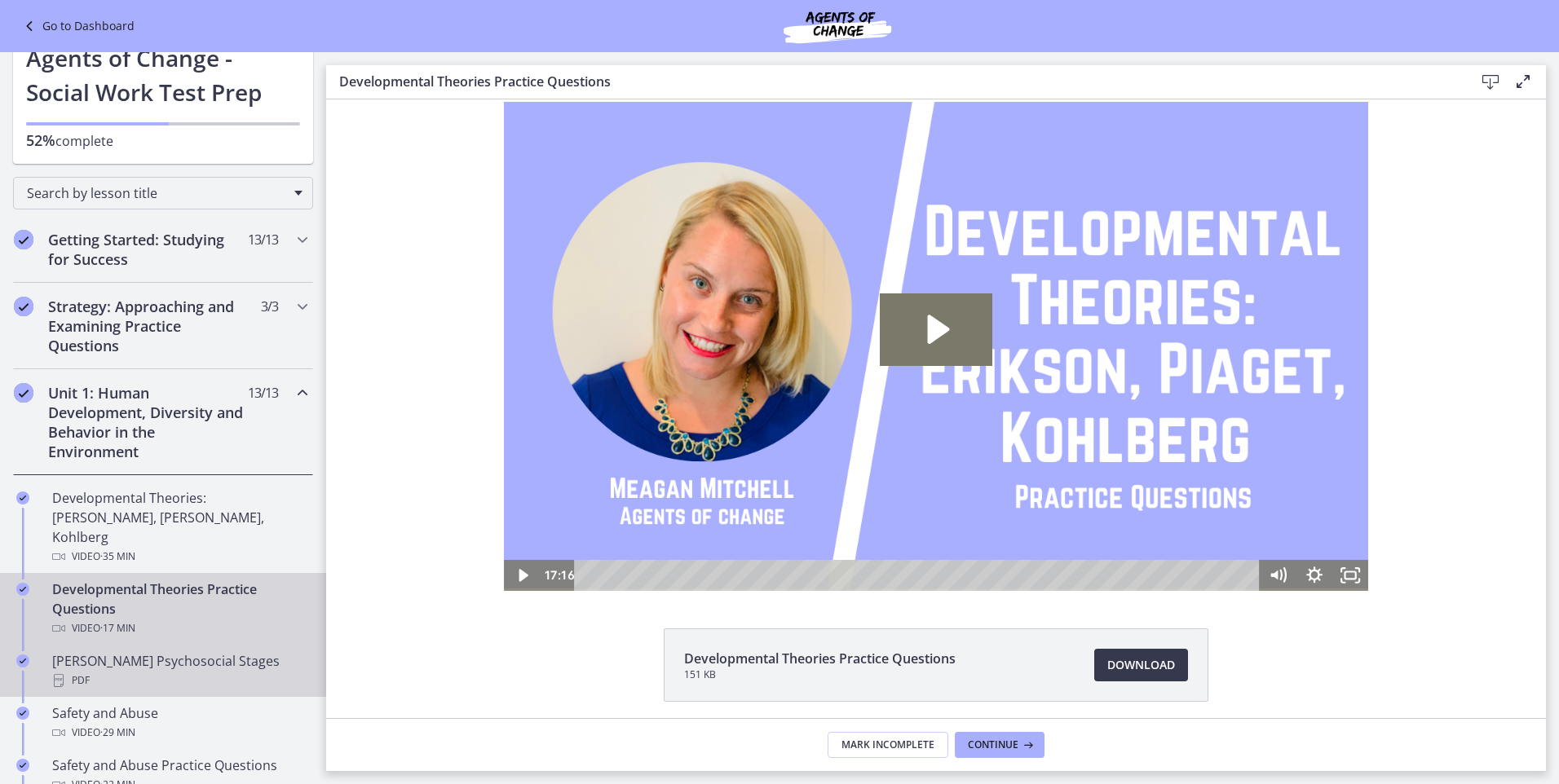
click at [222, 670] on div "PDF" at bounding box center [179, 680] width 255 height 20
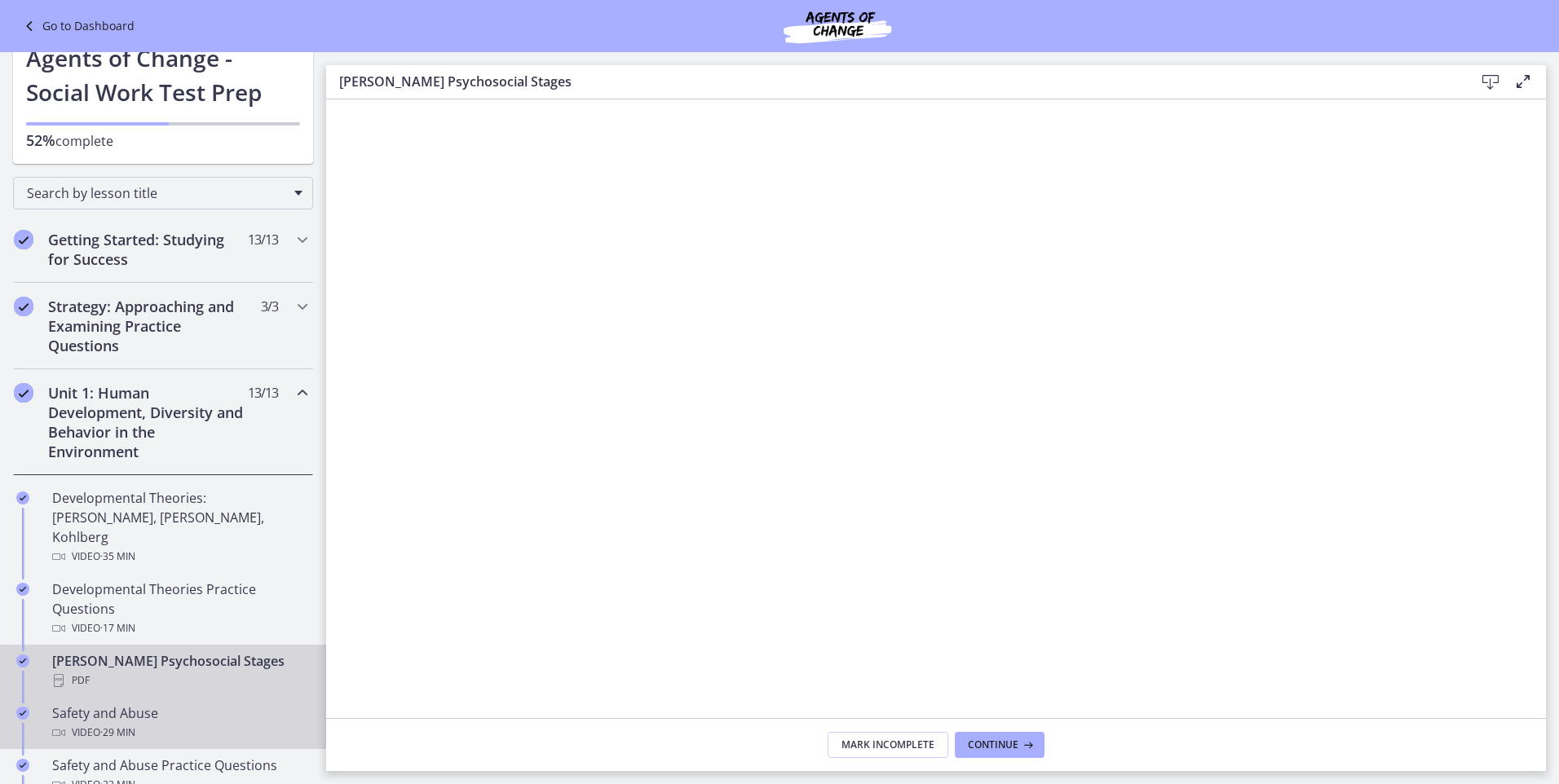
click at [173, 704] on div "Safety and Abuse Video · 29 min" at bounding box center [179, 723] width 255 height 39
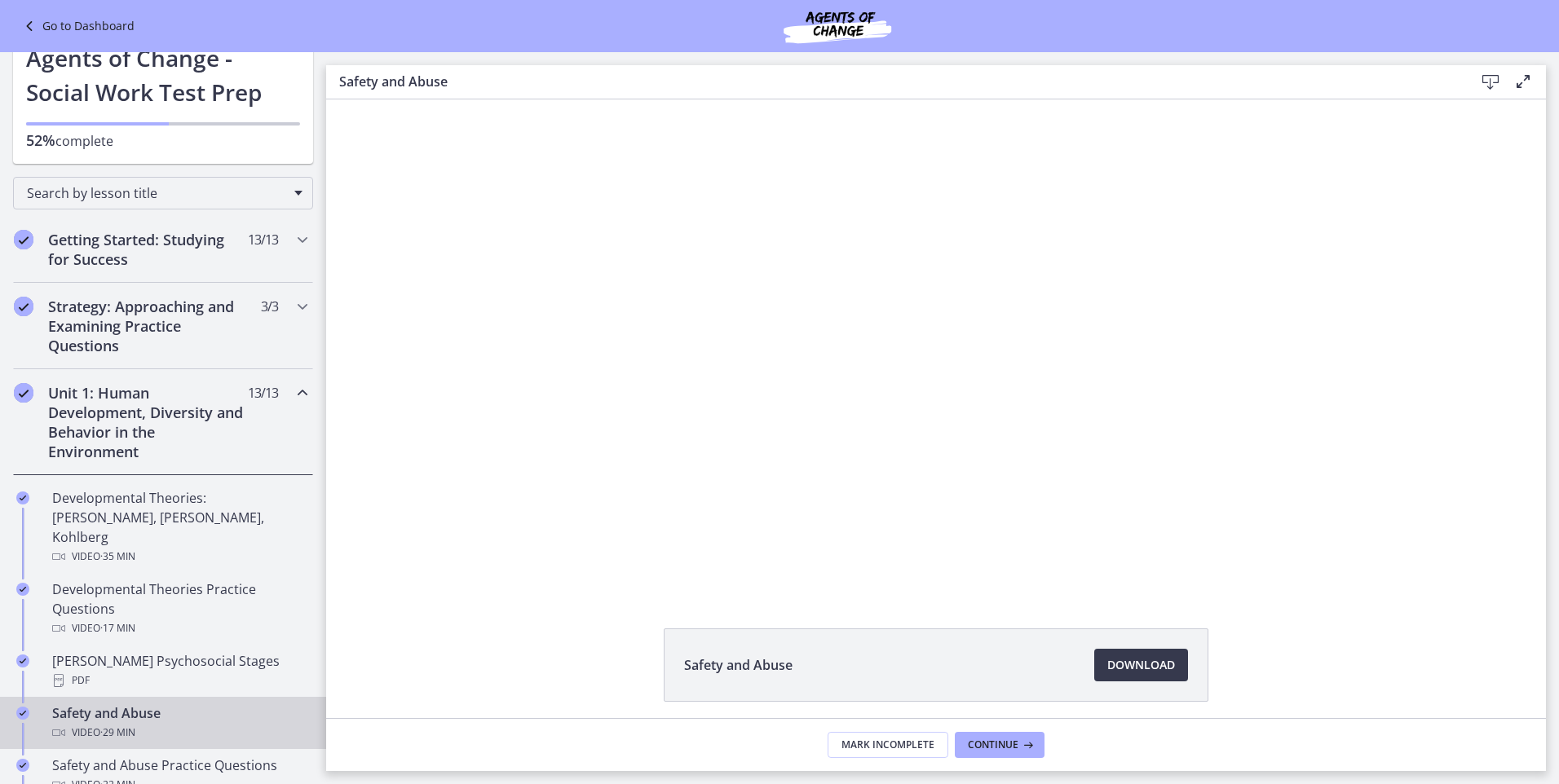
drag, startPoint x: 1539, startPoint y: 306, endPoint x: 1114, endPoint y: 165, distance: 447.8
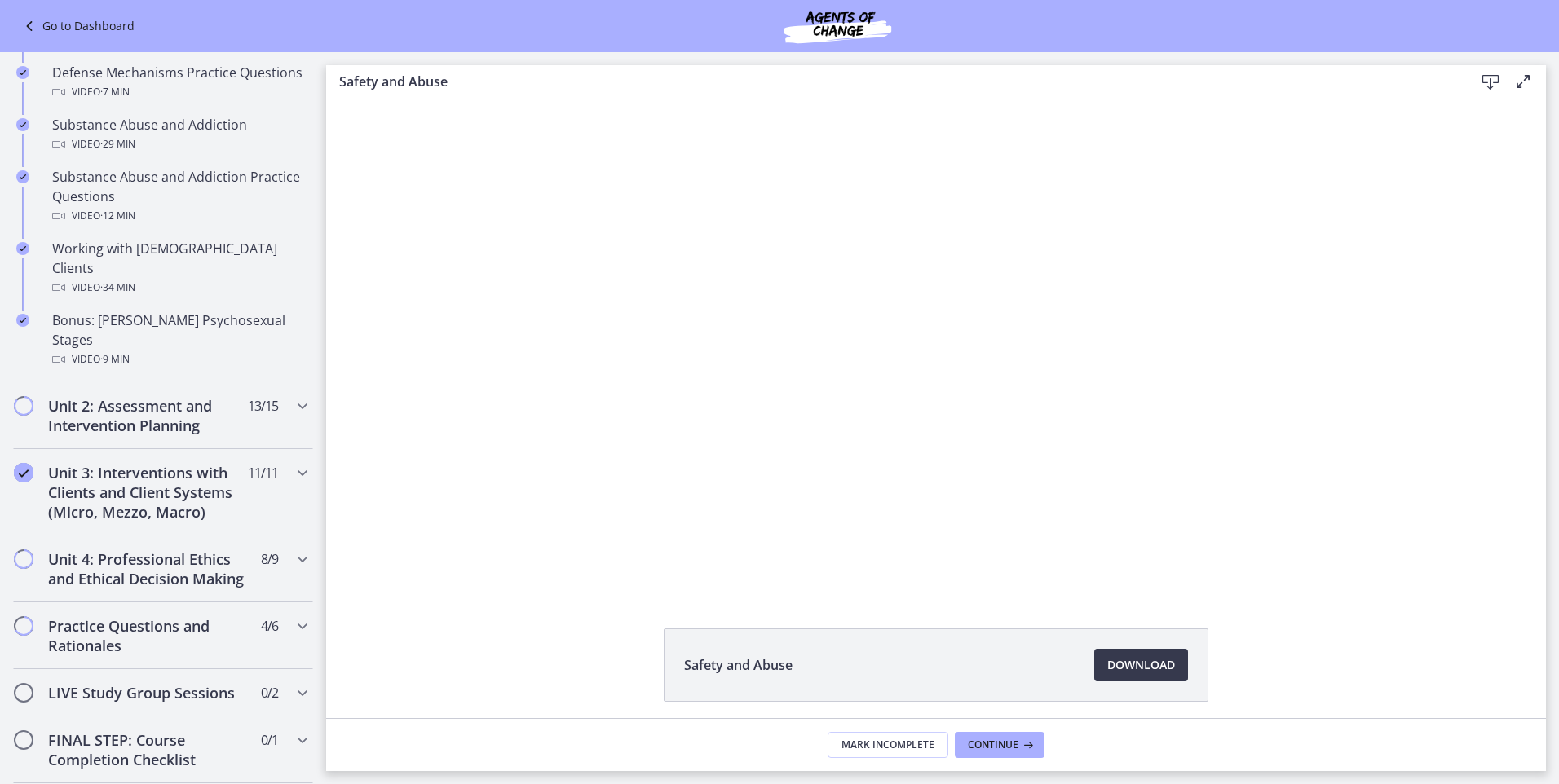
scroll to position [1083, 0]
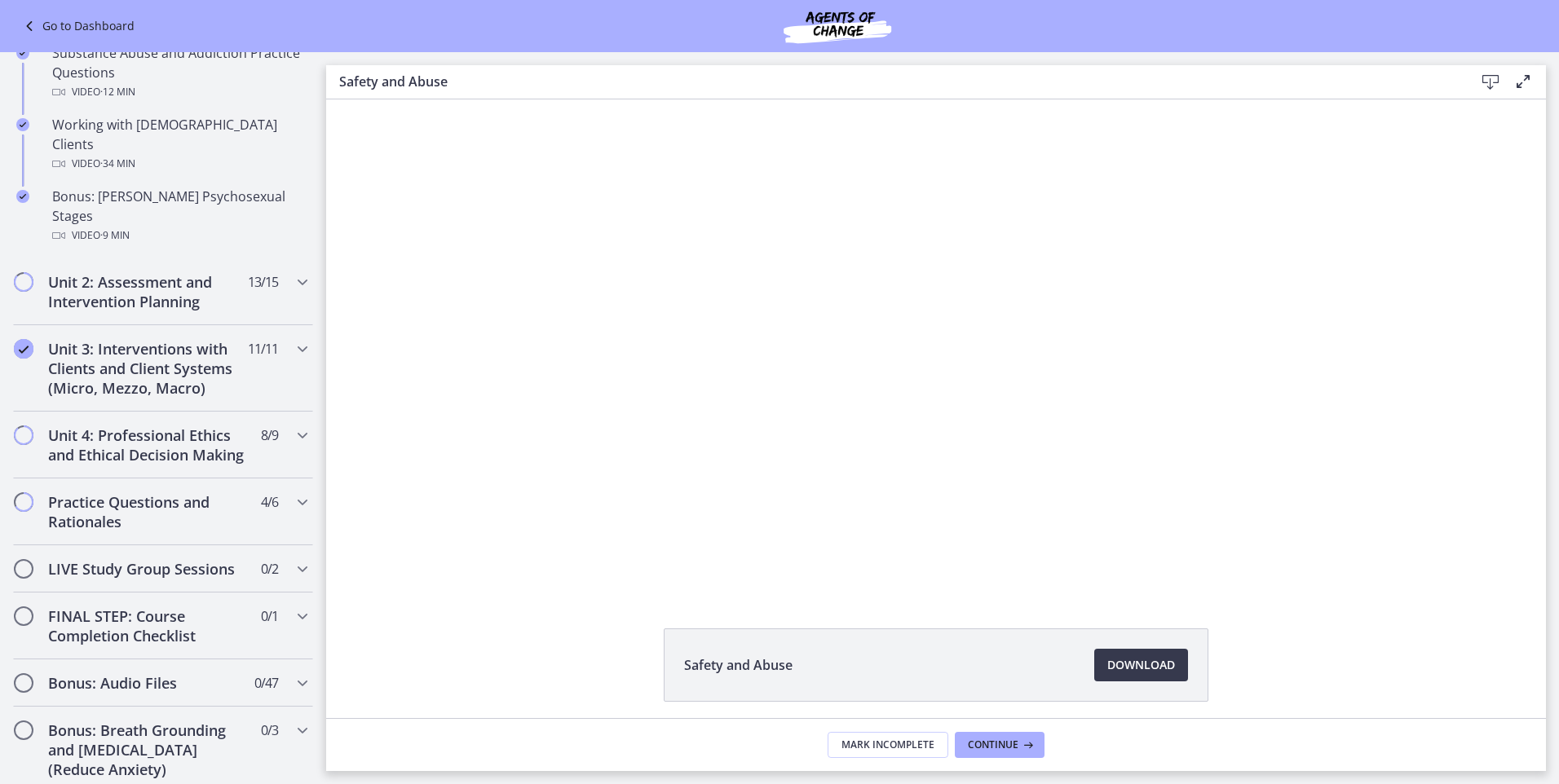
drag, startPoint x: 318, startPoint y: 213, endPoint x: 15, endPoint y: 484, distance: 406.5
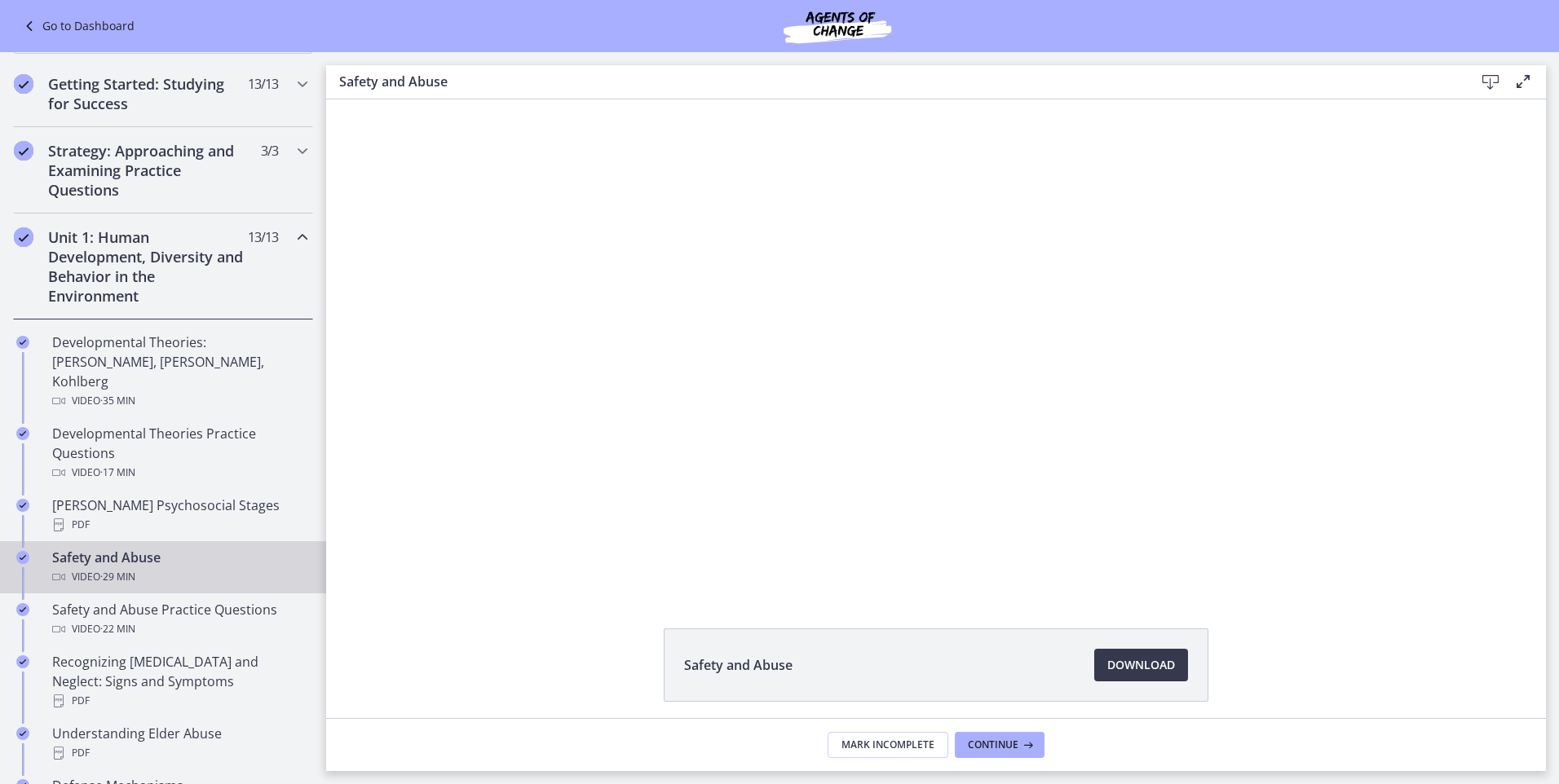
scroll to position [182, 0]
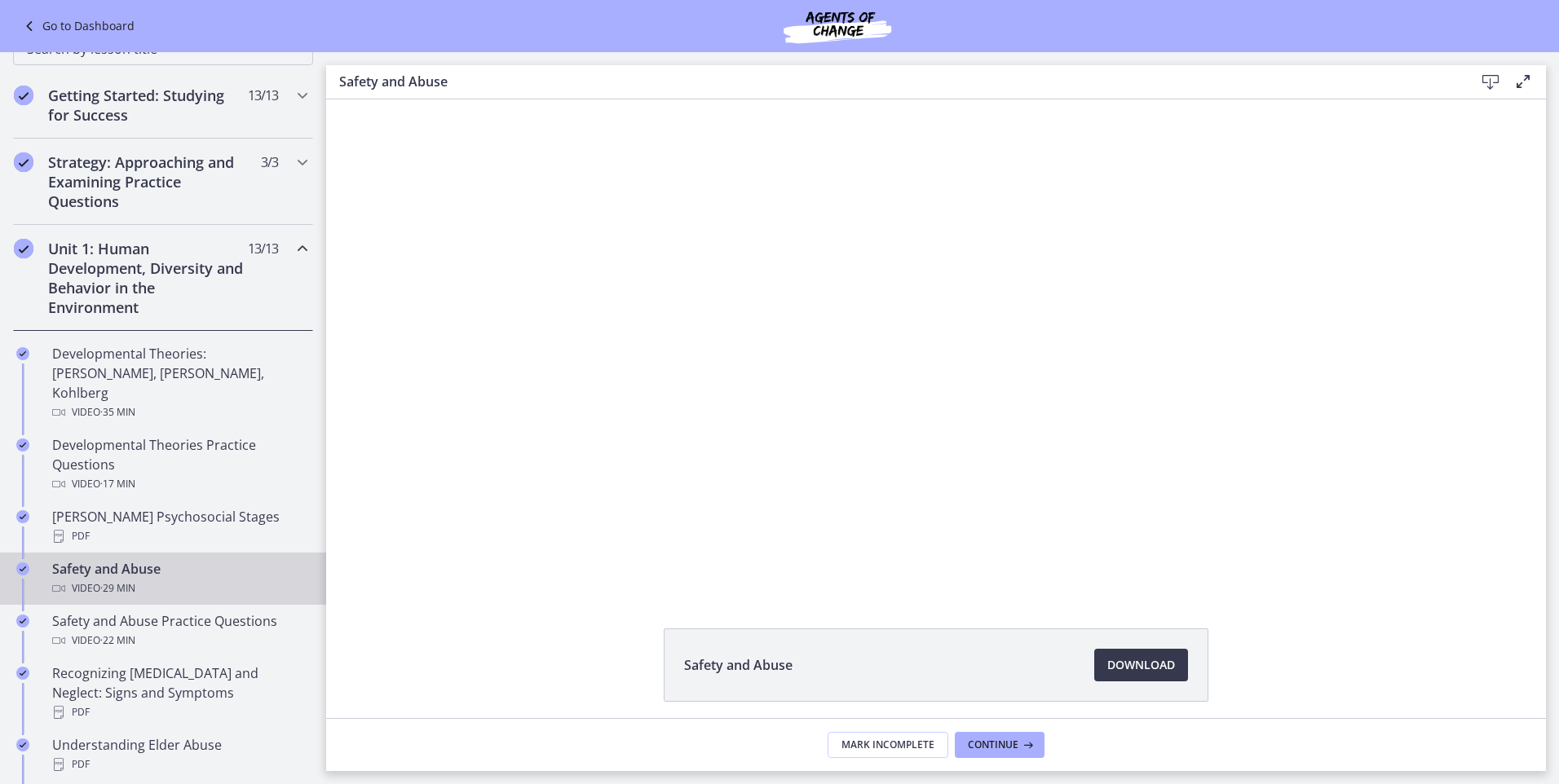
drag, startPoint x: 319, startPoint y: 571, endPoint x: 57, endPoint y: 154, distance: 492.5
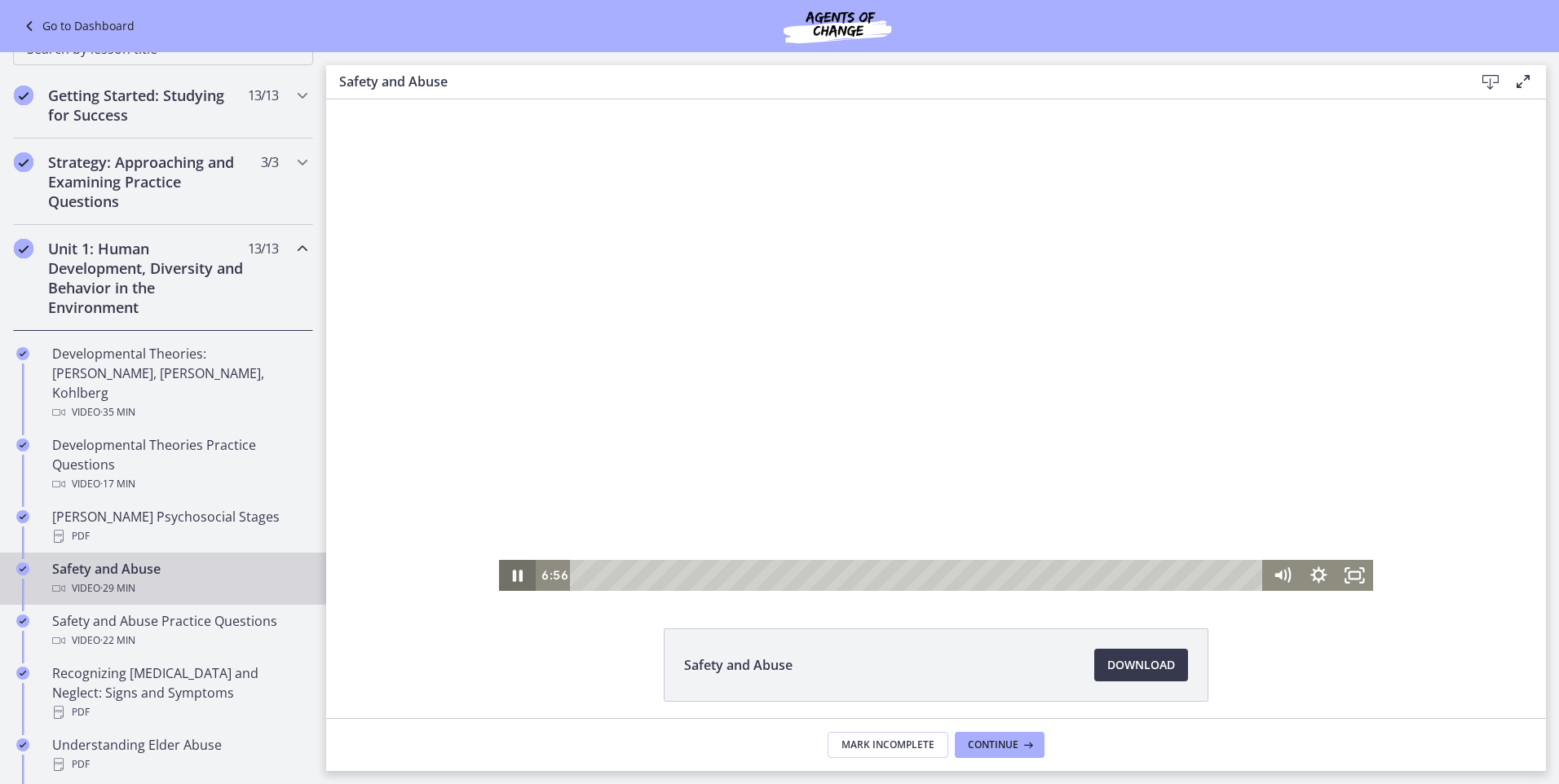
click at [516, 577] on icon "Pause" at bounding box center [518, 576] width 10 height 12
click at [514, 579] on icon "Play Video" at bounding box center [519, 575] width 10 height 13
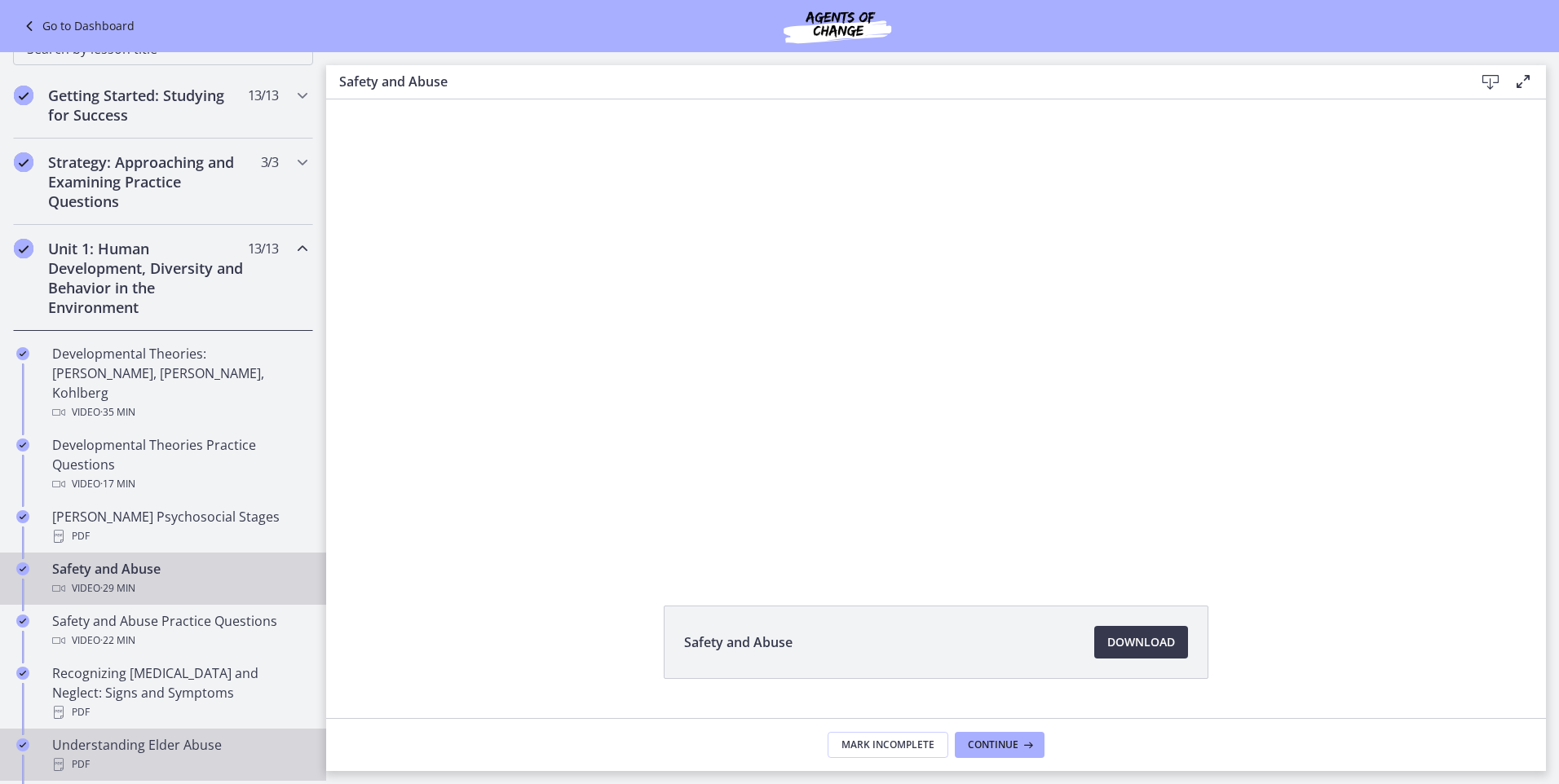
scroll to position [62, 0]
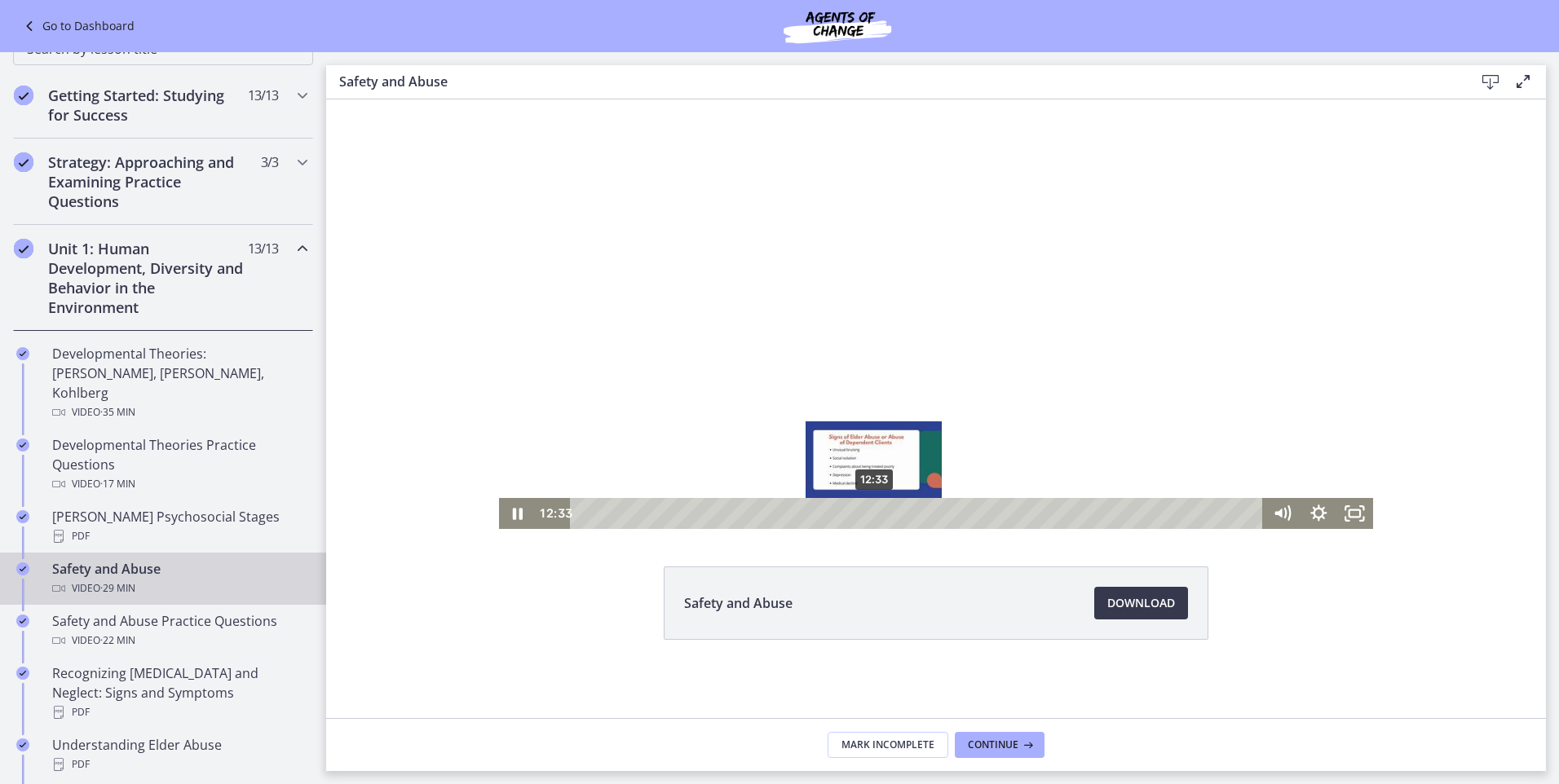
click at [869, 514] on div "12:33" at bounding box center [919, 514] width 671 height 31
click at [852, 511] on div "11:51" at bounding box center [919, 514] width 671 height 31
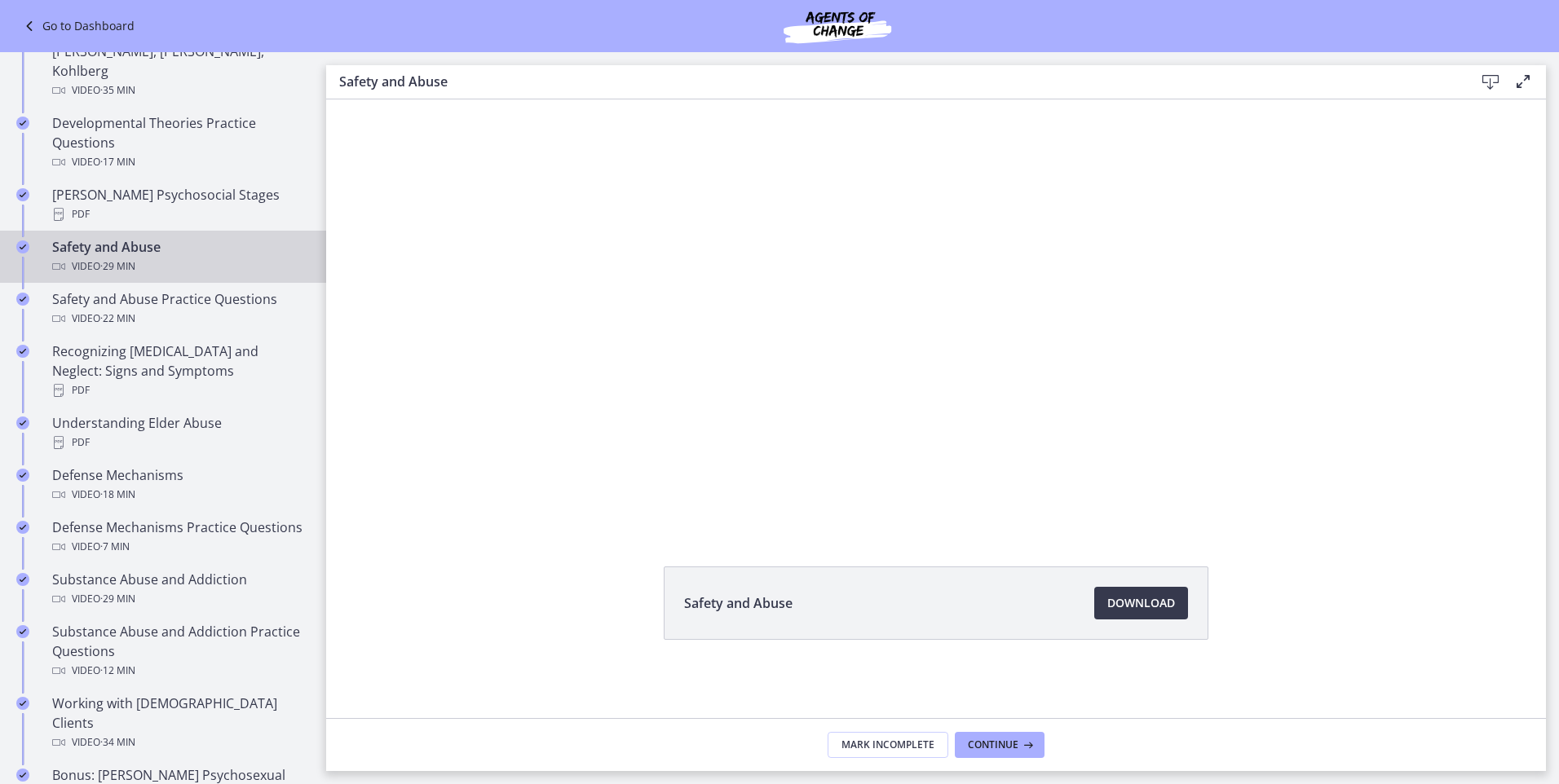
scroll to position [0, 0]
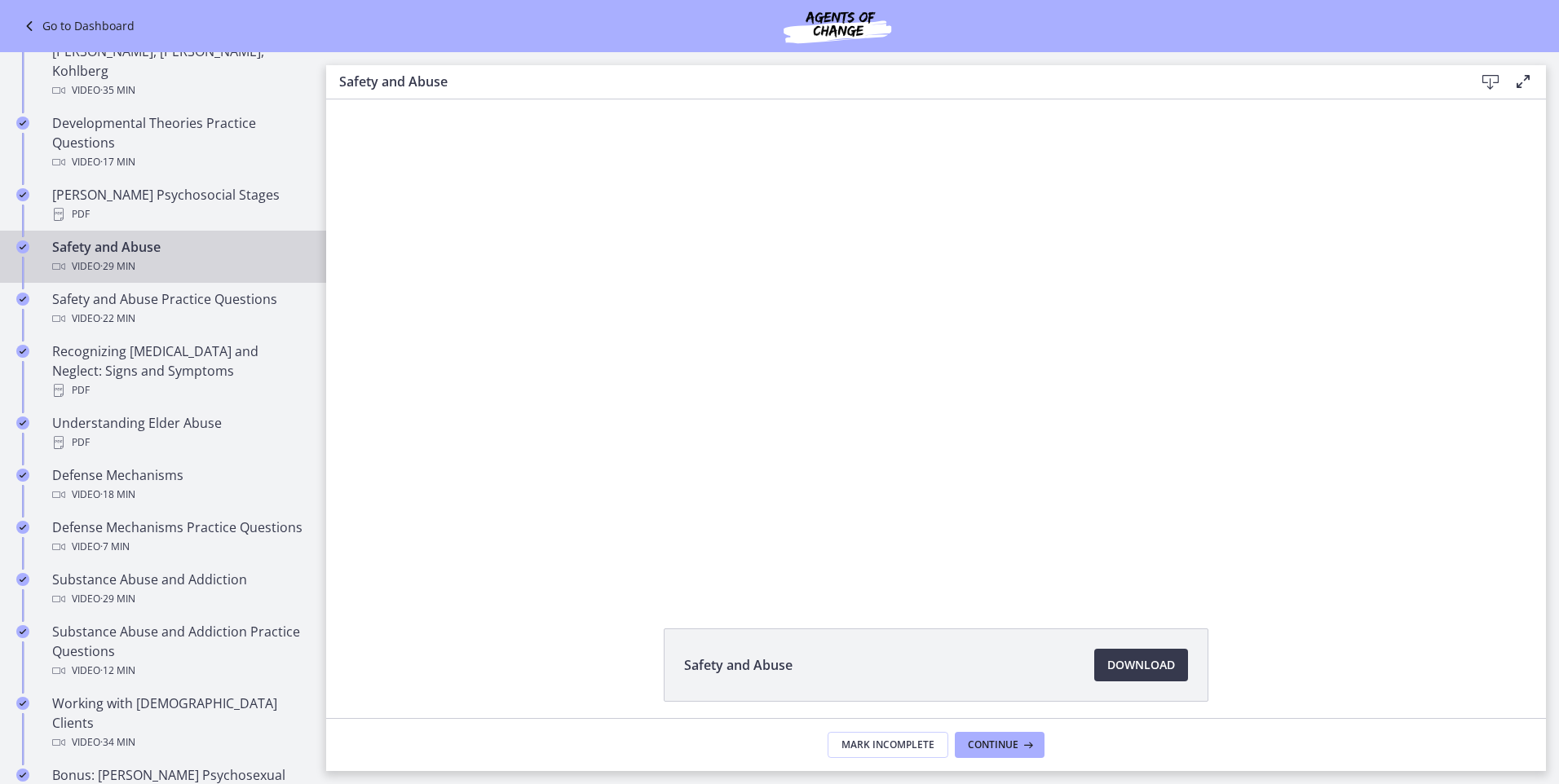
drag, startPoint x: 1542, startPoint y: 256, endPoint x: 1153, endPoint y: 96, distance: 420.6
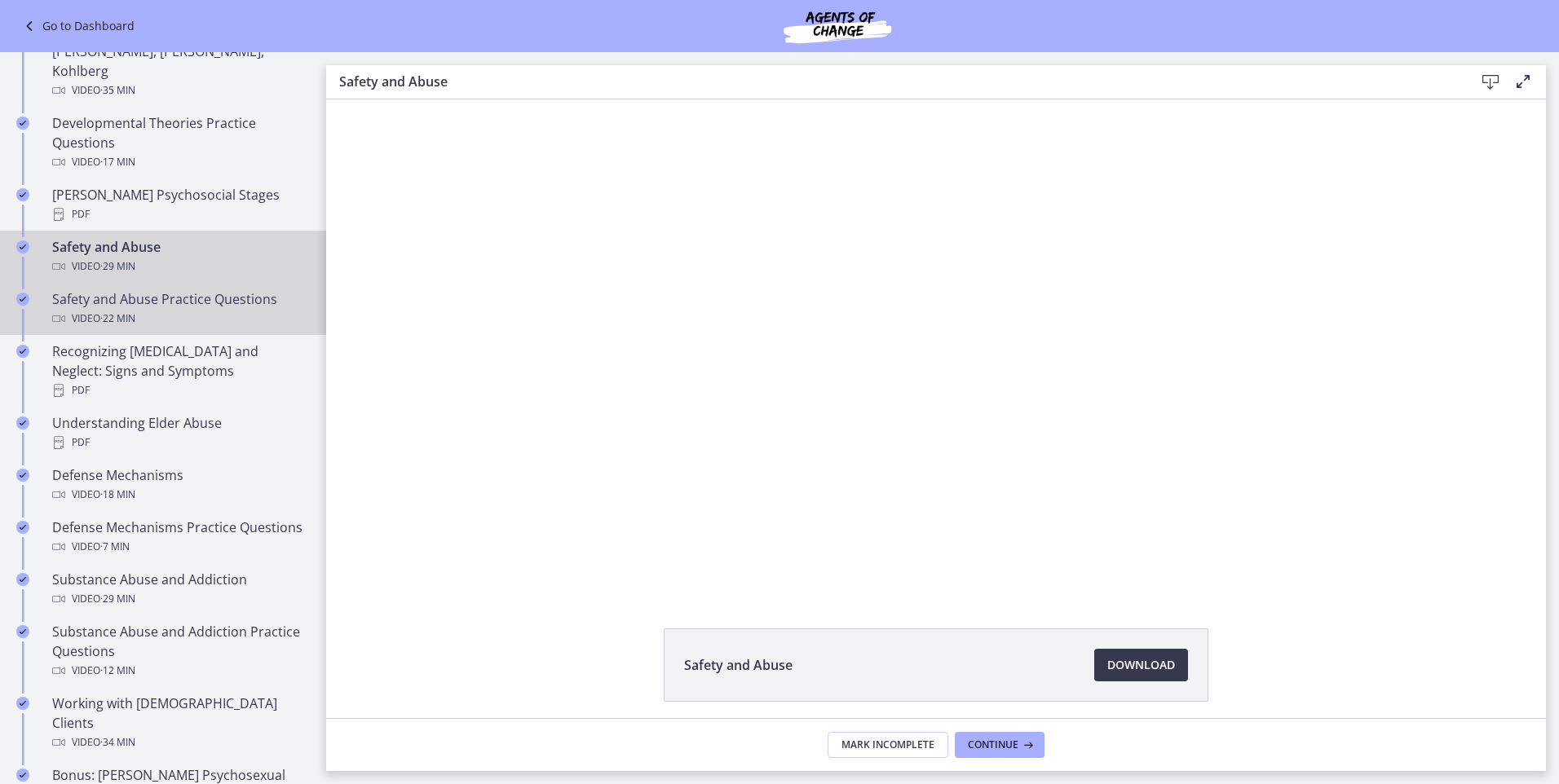
click at [195, 290] on div "Safety and Abuse Practice Questions Video · 22 min" at bounding box center [179, 309] width 255 height 39
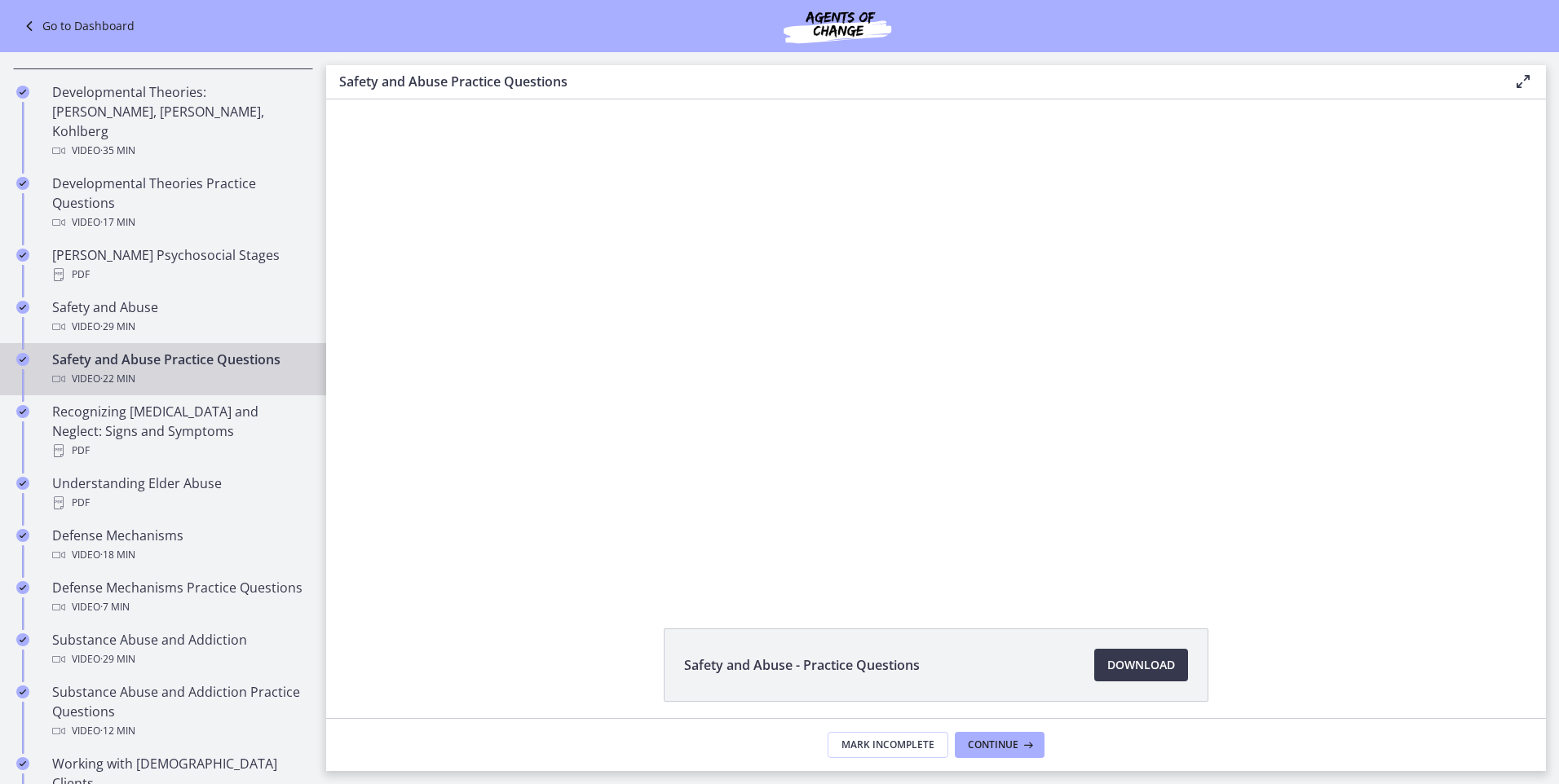
scroll to position [428, 0]
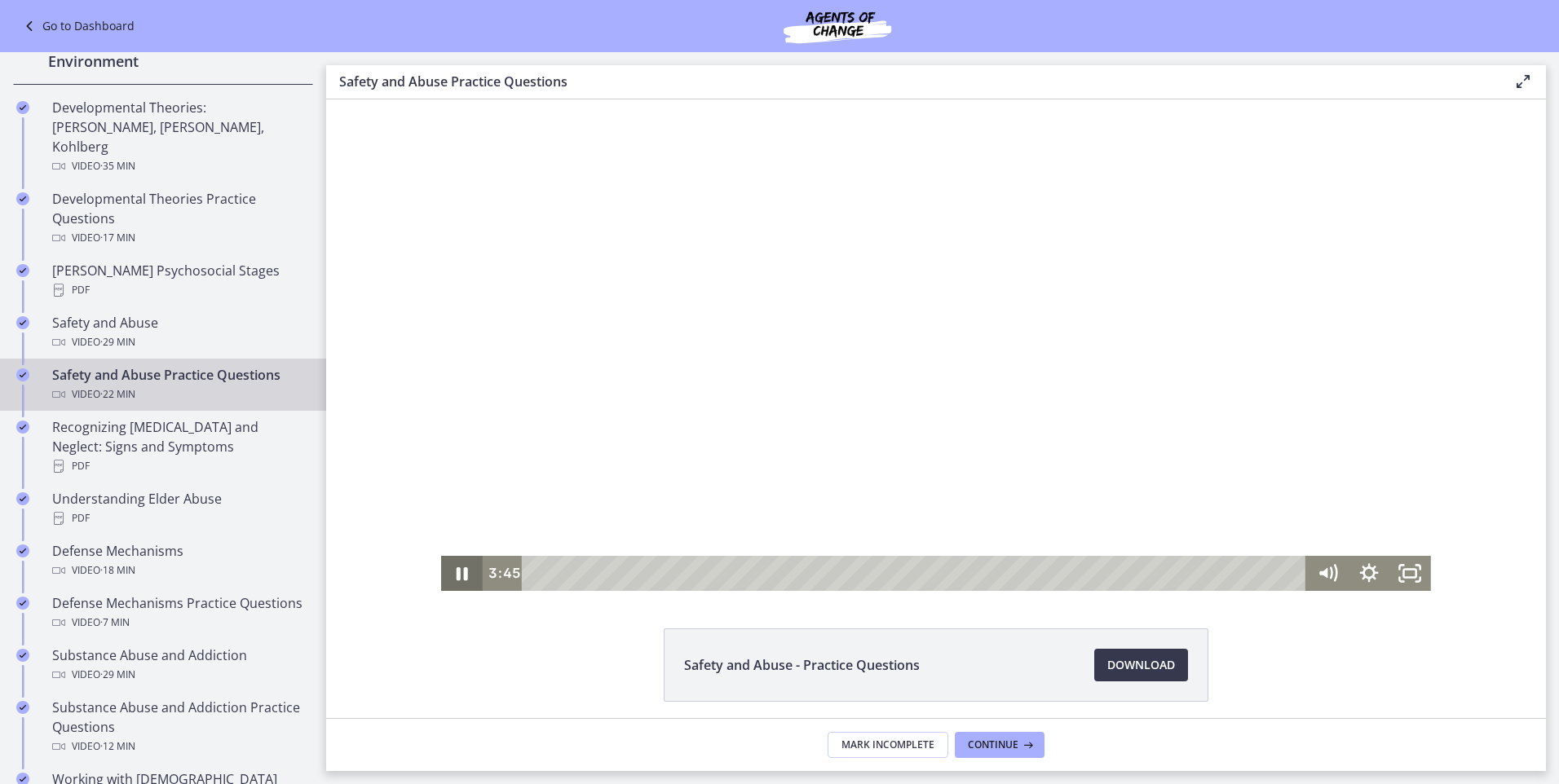
click at [460, 577] on icon "Pause" at bounding box center [462, 574] width 41 height 35
